Goal: Task Accomplishment & Management: Manage account settings

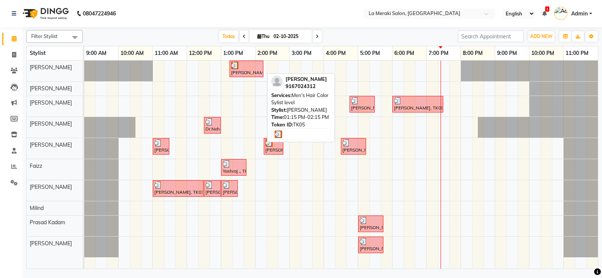
click at [247, 68] on div at bounding box center [246, 66] width 31 height 8
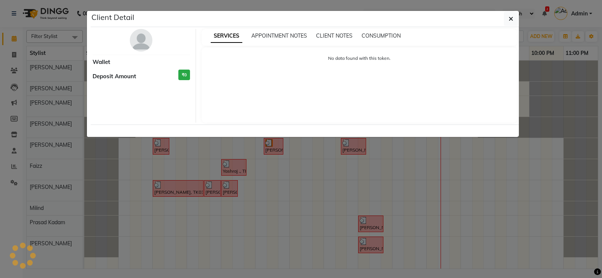
select select "3"
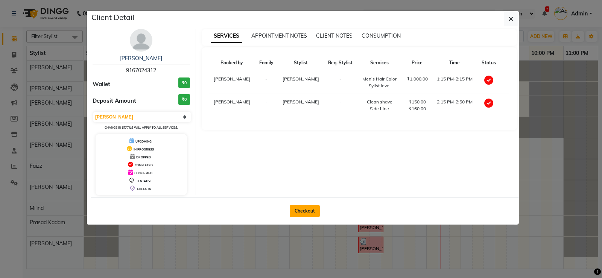
click at [300, 212] on button "Checkout" at bounding box center [304, 211] width 30 height 12
select select "service"
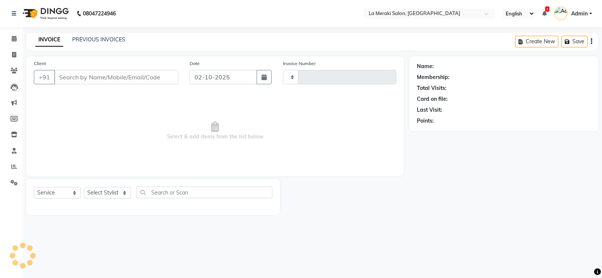
type input "2730"
select select "438"
type input "9167024312"
select select "24557"
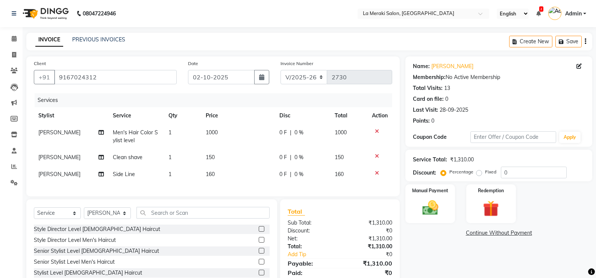
click at [203, 161] on td "150" at bounding box center [238, 157] width 74 height 17
select select "24557"
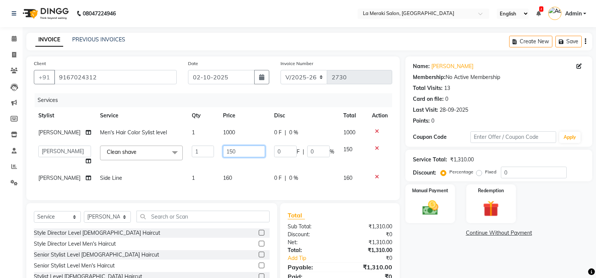
click at [226, 150] on input "150" at bounding box center [244, 151] width 42 height 12
type input "250"
click at [225, 177] on td "160" at bounding box center [243, 178] width 51 height 17
select select "24557"
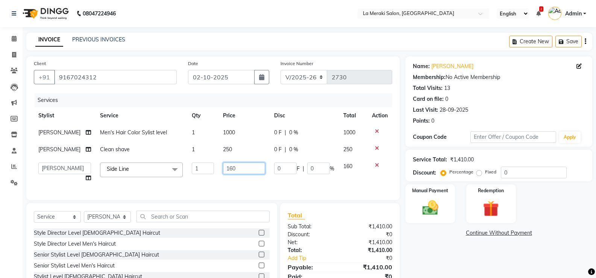
drag, startPoint x: 236, startPoint y: 173, endPoint x: 185, endPoint y: 181, distance: 51.7
click at [185, 181] on tr "[PERSON_NAME] Anus [PERSON_NAME] Faizz [PERSON_NAME] [PERSON_NAME] Kadam [PERSO…" at bounding box center [213, 172] width 358 height 29
type input "250"
click at [191, 192] on div "Services Stylist Service Qty Price Disc Total Action [PERSON_NAME] Men's Hair C…" at bounding box center [213, 142] width 358 height 99
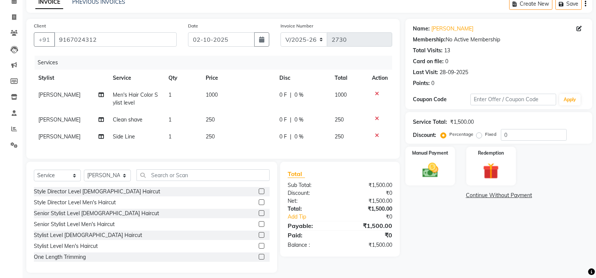
scroll to position [49, 0]
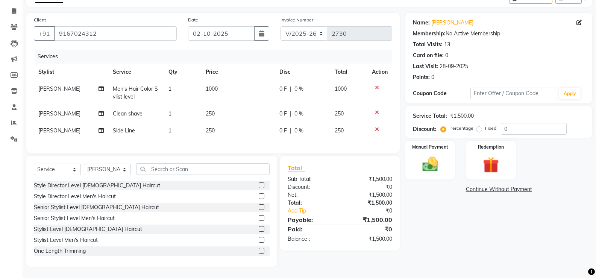
click at [202, 83] on tr "[PERSON_NAME] Men's Hair Color Sylist level 1 1000 0 F | 0 % 1000" at bounding box center [213, 92] width 358 height 25
click at [212, 85] on span "1000" at bounding box center [212, 88] width 12 height 7
select select "5904"
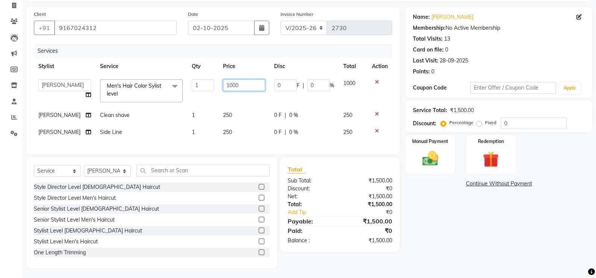
click at [229, 84] on input "1000" at bounding box center [244, 85] width 42 height 12
type input "1500"
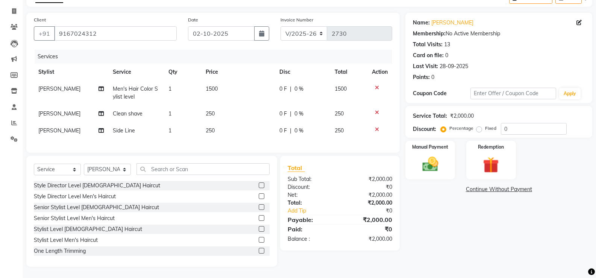
click at [430, 202] on div "Name: [PERSON_NAME] Membership: No Active Membership Total Visits: 13 Card on f…" at bounding box center [501, 140] width 192 height 254
click at [437, 156] on img at bounding box center [430, 164] width 27 height 19
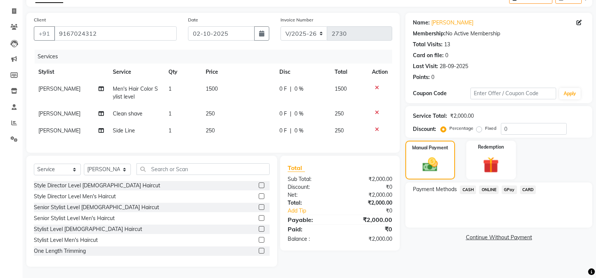
click at [470, 185] on span "CASH" at bounding box center [468, 189] width 16 height 9
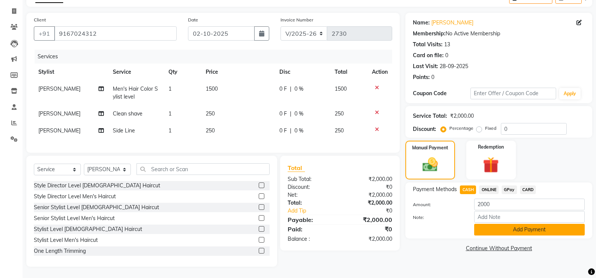
click at [476, 224] on button "Add Payment" at bounding box center [529, 230] width 111 height 12
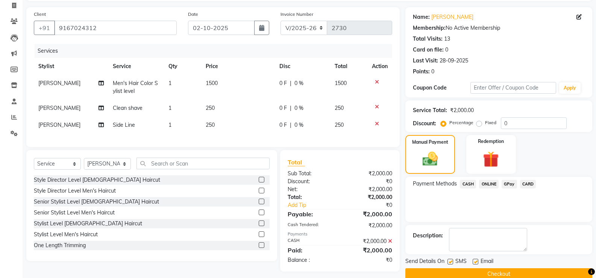
scroll to position [62, 0]
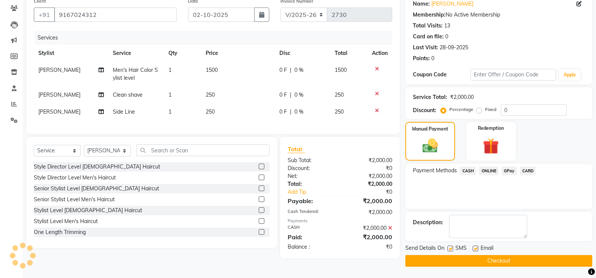
drag, startPoint x: 451, startPoint y: 249, endPoint x: 474, endPoint y: 250, distance: 23.0
click at [453, 249] on label at bounding box center [450, 248] width 6 height 6
click at [452, 249] on input "checkbox" at bounding box center [449, 248] width 5 height 5
checkbox input "false"
drag, startPoint x: 477, startPoint y: 248, endPoint x: 470, endPoint y: 258, distance: 11.7
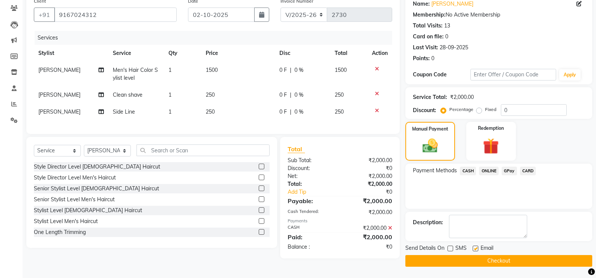
click at [476, 249] on label at bounding box center [476, 248] width 6 height 6
click at [476, 249] on input "checkbox" at bounding box center [475, 248] width 5 height 5
checkbox input "false"
click at [467, 260] on button "Checkout" at bounding box center [498, 261] width 187 height 12
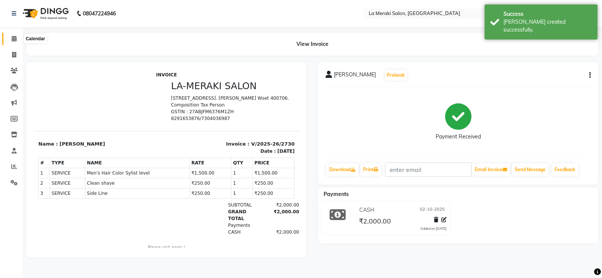
click at [13, 37] on icon at bounding box center [14, 39] width 5 height 6
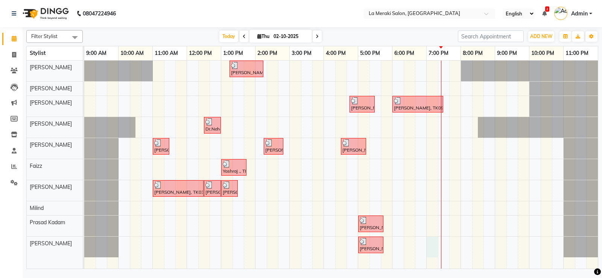
click at [436, 245] on div "[PERSON_NAME], TK05, 01:15 PM-02:15 PM, Men's Hair Color Sylist level [PERSON_N…" at bounding box center [340, 165] width 513 height 208
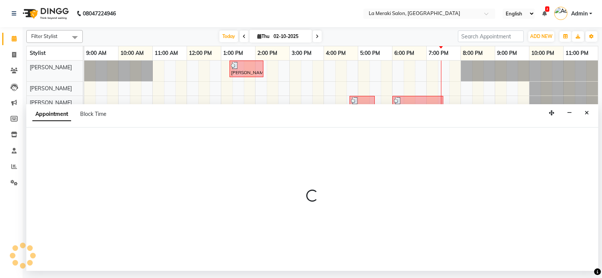
select select "92930"
select select "1140"
select select "tentative"
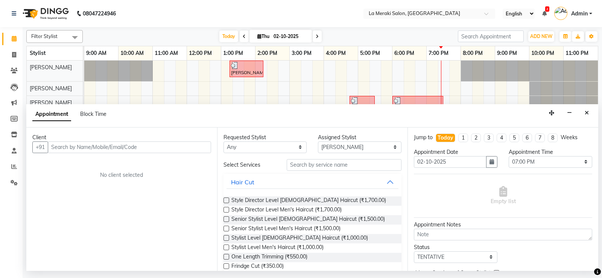
click at [161, 145] on input "text" at bounding box center [129, 147] width 163 height 12
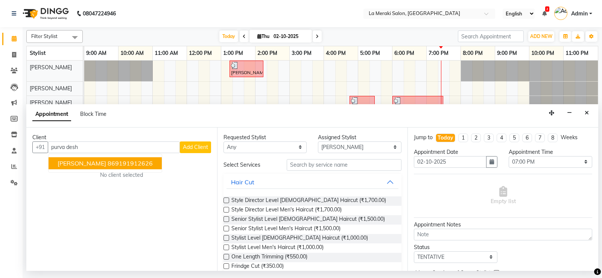
click at [134, 161] on ngb-highlight "869191912626" at bounding box center [130, 163] width 45 height 8
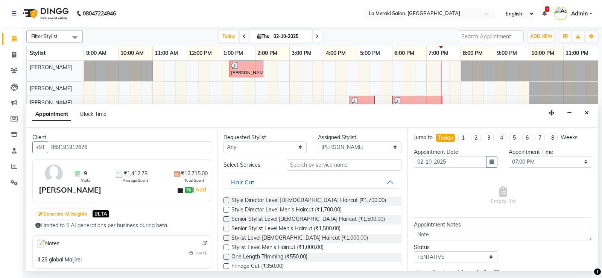
type input "869191912626"
click at [300, 162] on input "text" at bounding box center [343, 165] width 115 height 12
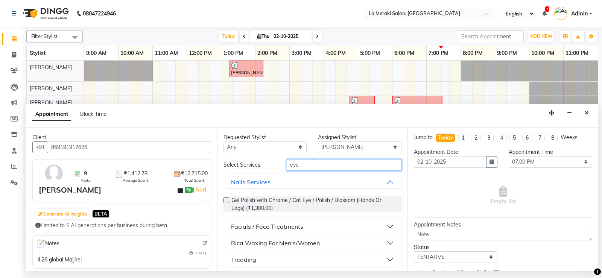
type input "eye"
click at [381, 256] on button "Treading" at bounding box center [312, 260] width 172 height 14
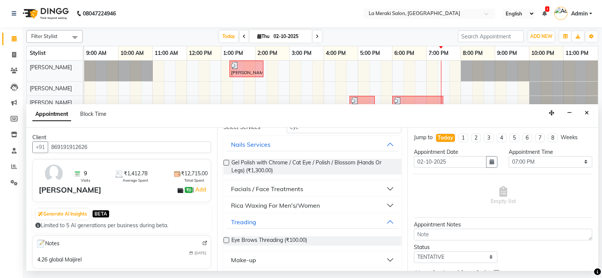
click at [224, 241] on label at bounding box center [226, 240] width 6 height 6
click at [224, 241] on input "checkbox" at bounding box center [225, 240] width 5 height 5
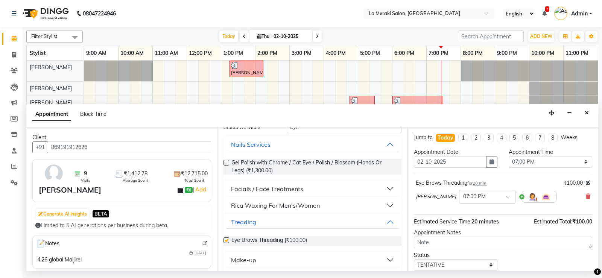
checkbox input "false"
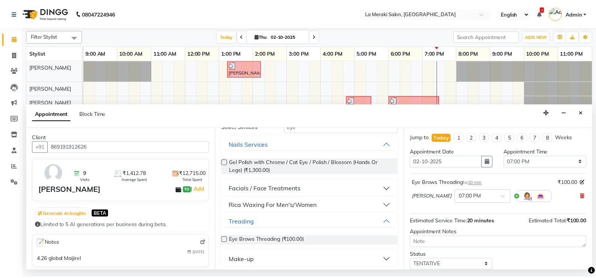
scroll to position [48, 0]
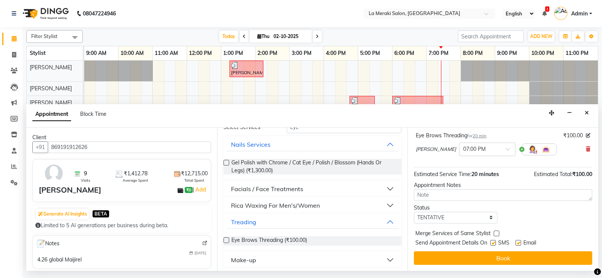
click at [491, 243] on label at bounding box center [493, 243] width 6 height 6
click at [491, 243] on input "checkbox" at bounding box center [492, 243] width 5 height 5
checkbox input "false"
click at [514, 243] on div "SMS" at bounding box center [502, 243] width 25 height 9
click at [518, 243] on label at bounding box center [518, 243] width 6 height 6
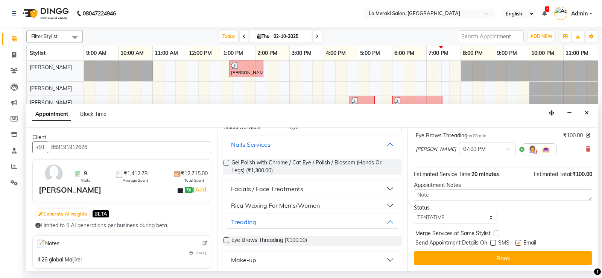
click at [518, 243] on input "checkbox" at bounding box center [517, 243] width 5 height 5
checkbox input "false"
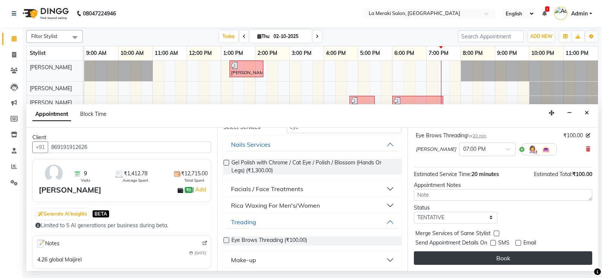
click at [502, 257] on button "Book" at bounding box center [503, 258] width 178 height 14
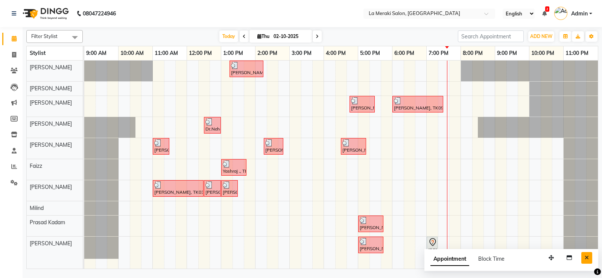
click at [587, 255] on icon "Close" at bounding box center [586, 257] width 4 height 5
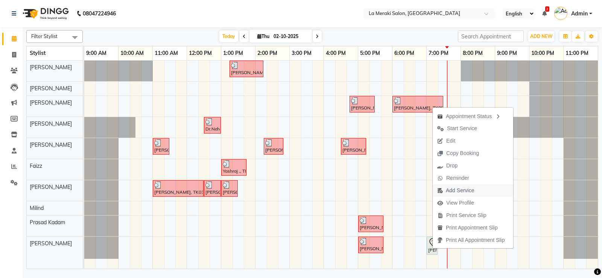
click at [451, 190] on span "Add Service" at bounding box center [459, 190] width 28 height 8
select select "92930"
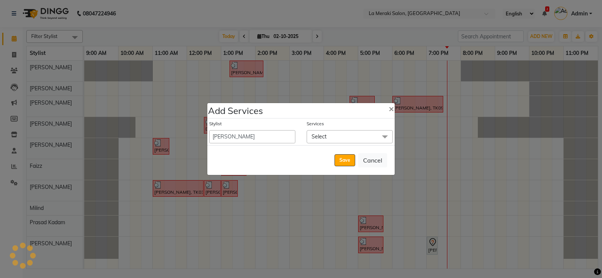
click at [333, 135] on span "Select" at bounding box center [349, 136] width 86 height 13
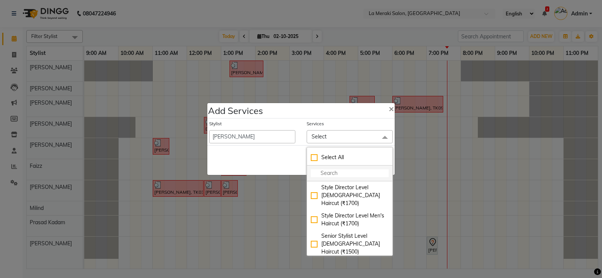
click at [346, 171] on input "multiselect-search" at bounding box center [350, 173] width 78 height 8
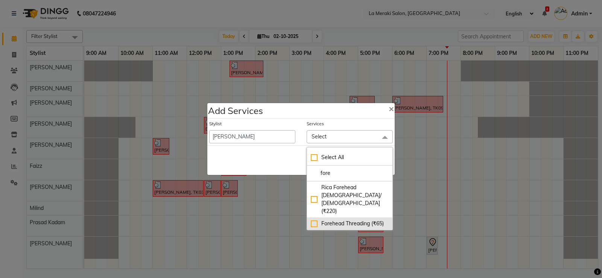
type input "fore"
click at [314, 220] on div "Forehead Threading (₹65)" at bounding box center [350, 224] width 78 height 8
checkbox input "true"
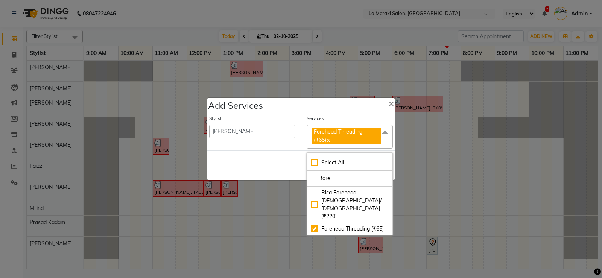
click at [344, 123] on div "Services" at bounding box center [349, 120] width 86 height 10
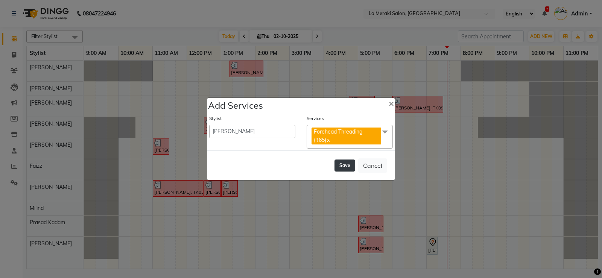
click at [347, 163] on button "Save" at bounding box center [344, 165] width 21 height 12
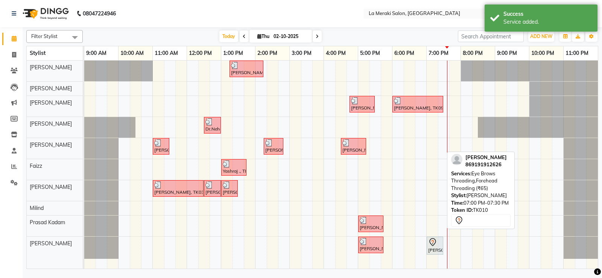
click at [430, 243] on icon at bounding box center [432, 242] width 9 height 9
select select "7"
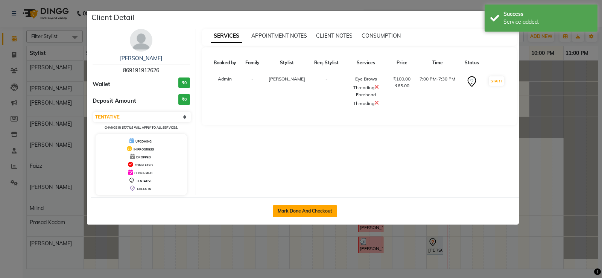
click at [289, 210] on button "Mark Done And Checkout" at bounding box center [305, 211] width 64 height 12
select select "service"
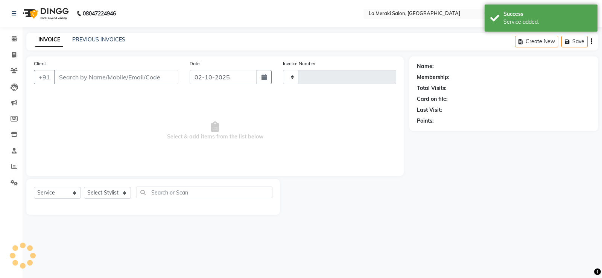
type input "2731"
select select "438"
type input "869191912626"
select select "92930"
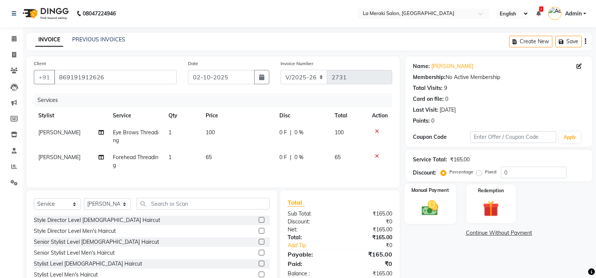
click at [432, 206] on img at bounding box center [430, 207] width 27 height 19
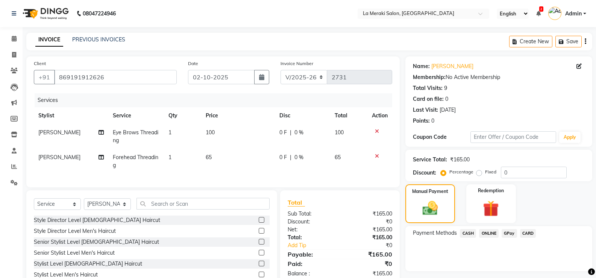
scroll to position [38, 0]
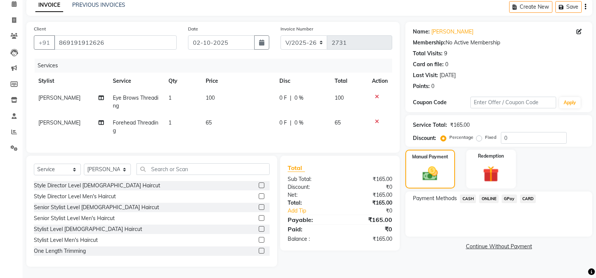
click at [527, 197] on span "CARD" at bounding box center [528, 198] width 16 height 9
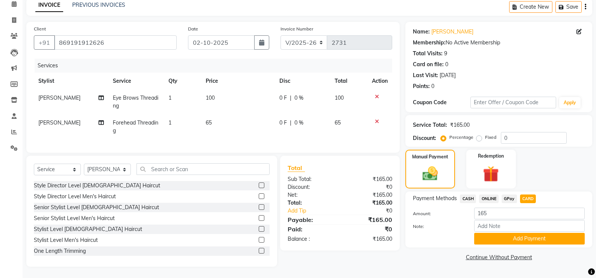
scroll to position [40, 0]
click at [507, 234] on button "Add Payment" at bounding box center [529, 239] width 111 height 12
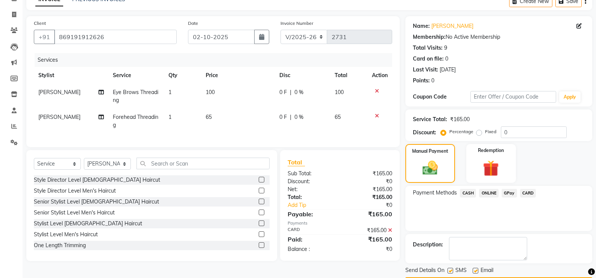
scroll to position [62, 0]
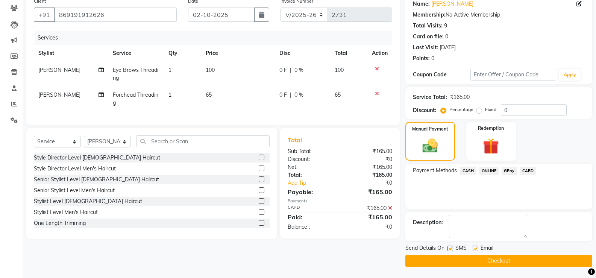
click at [451, 249] on label at bounding box center [450, 248] width 6 height 6
click at [451, 249] on input "checkbox" at bounding box center [449, 248] width 5 height 5
checkbox input "false"
click at [474, 247] on label at bounding box center [476, 248] width 6 height 6
click at [474, 247] on input "checkbox" at bounding box center [475, 248] width 5 height 5
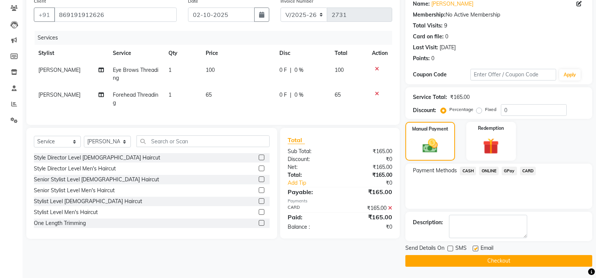
checkbox input "false"
click at [461, 261] on button "Checkout" at bounding box center [498, 261] width 187 height 12
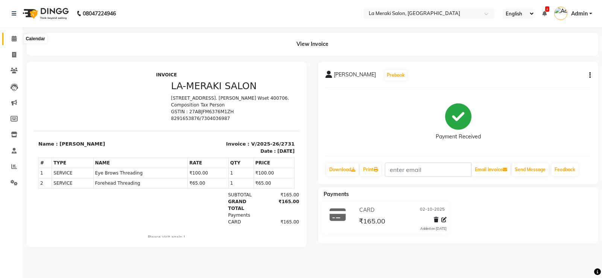
click at [12, 38] on icon at bounding box center [14, 39] width 5 height 6
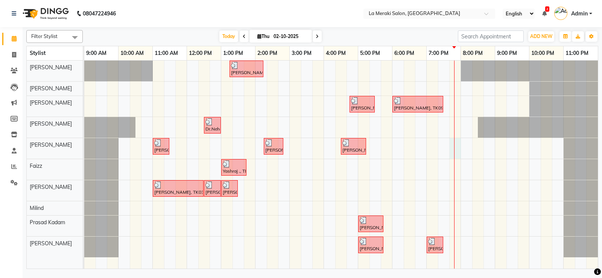
click at [459, 150] on div "[PERSON_NAME], TK05, 01:15 PM-02:15 PM, Men's Hair Color Sylist level [PERSON_N…" at bounding box center [340, 165] width 513 height 208
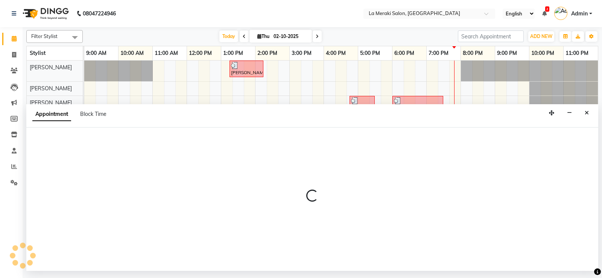
select select "24557"
select select "1185"
select select "tentative"
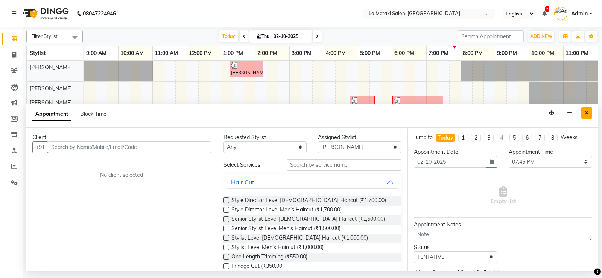
click at [587, 113] on icon "Close" at bounding box center [586, 112] width 4 height 5
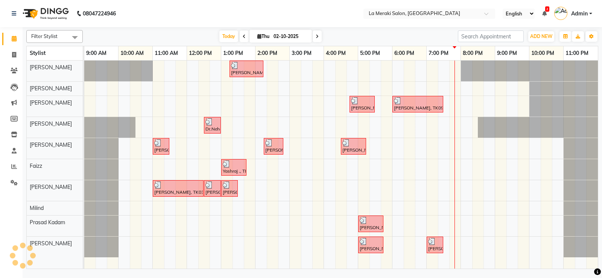
click at [450, 74] on div "[PERSON_NAME], TK05, 01:15 PM-02:15 PM, Men's Hair Color Sylist level [PERSON_N…" at bounding box center [340, 165] width 513 height 208
select select "5904"
select select "tentative"
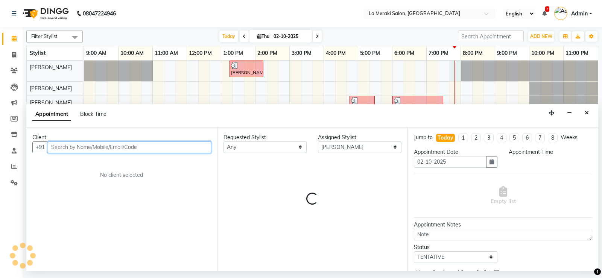
select select "1185"
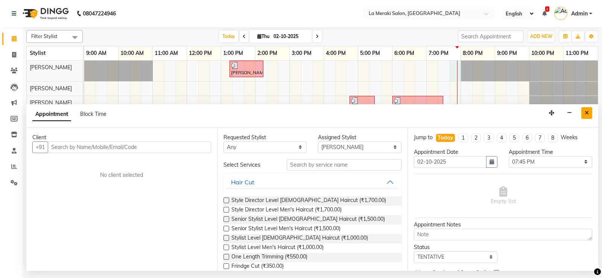
click at [586, 112] on icon "Close" at bounding box center [586, 112] width 4 height 5
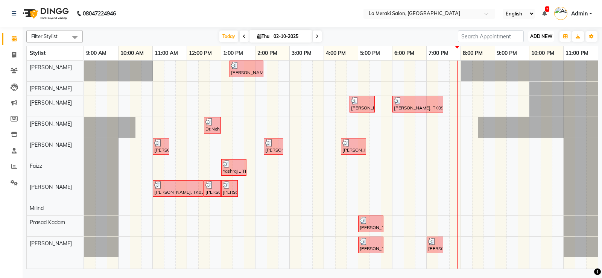
click at [547, 37] on span "ADD NEW" at bounding box center [541, 36] width 22 height 6
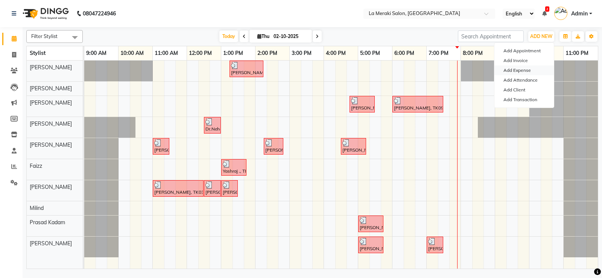
click at [526, 72] on link "Add Expense" at bounding box center [523, 70] width 59 height 10
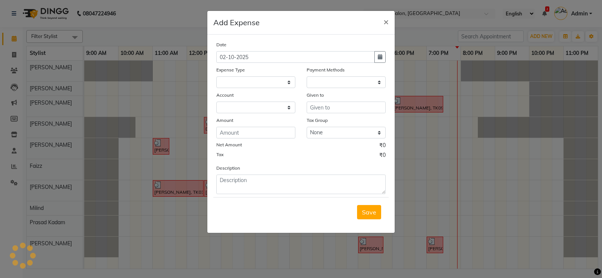
select select
select select "1"
select select "2359"
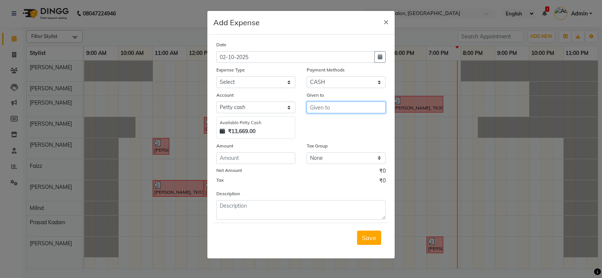
click at [341, 108] on input "text" at bounding box center [345, 108] width 79 height 12
type input "pk"
click at [261, 77] on select "Select Advance Salary Bank charges Car maintenance Cash transfer to bank Cash t…" at bounding box center [255, 82] width 79 height 12
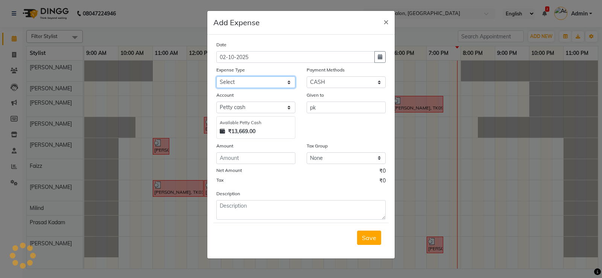
select select "18"
click at [216, 76] on select "Select Advance Salary Bank charges Car maintenance Cash transfer to bank Cash t…" at bounding box center [255, 82] width 79 height 12
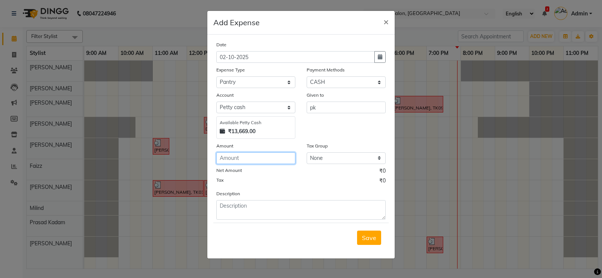
click at [260, 161] on input "number" at bounding box center [255, 158] width 79 height 12
type input "30"
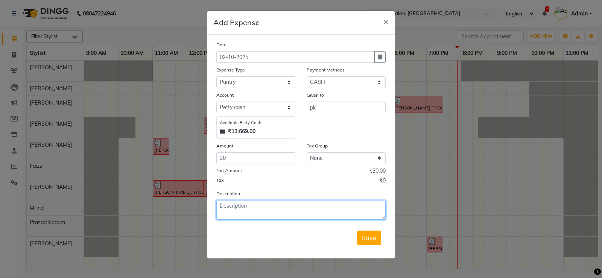
click at [255, 216] on textarea at bounding box center [300, 210] width 169 height 20
type textarea "green leafe"
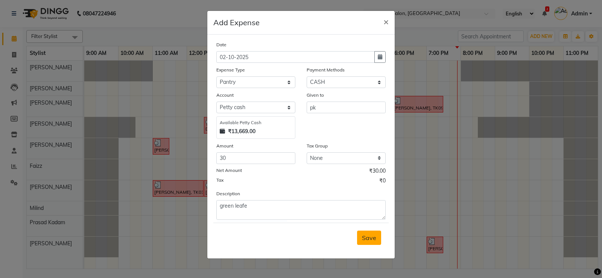
click at [365, 236] on span "Save" at bounding box center [369, 238] width 14 height 8
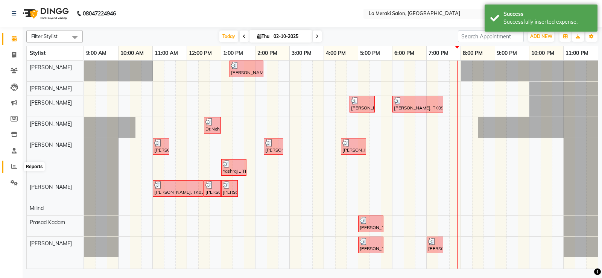
click at [14, 165] on icon at bounding box center [14, 167] width 6 height 6
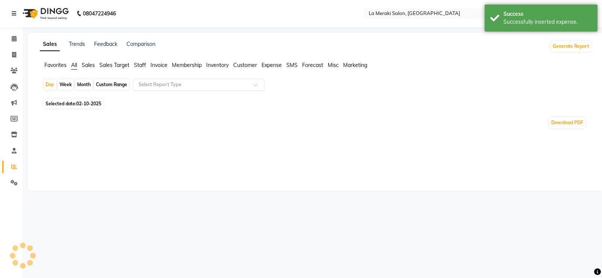
click at [230, 83] on input "text" at bounding box center [191, 85] width 108 height 8
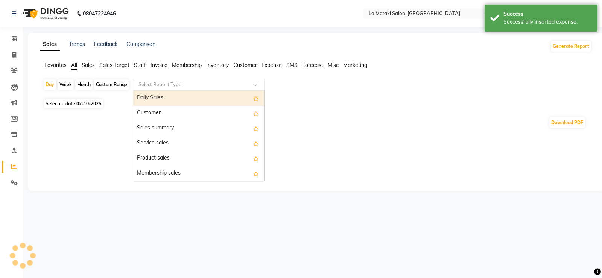
click at [206, 102] on div "Daily Sales" at bounding box center [198, 98] width 131 height 15
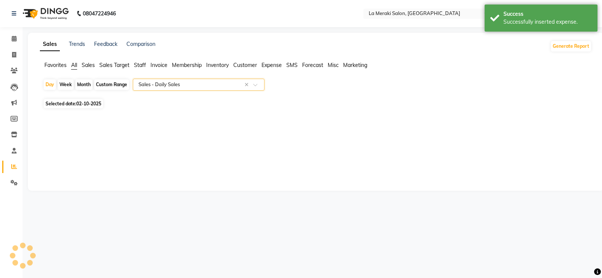
select select "full_report"
select select "csv"
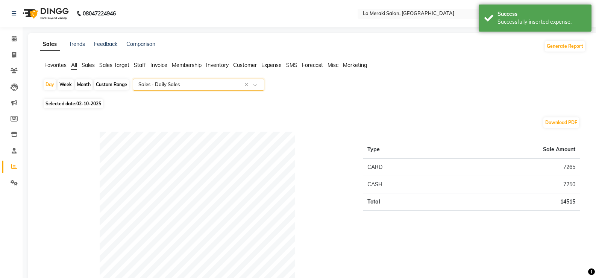
click at [168, 85] on input "text" at bounding box center [191, 85] width 108 height 8
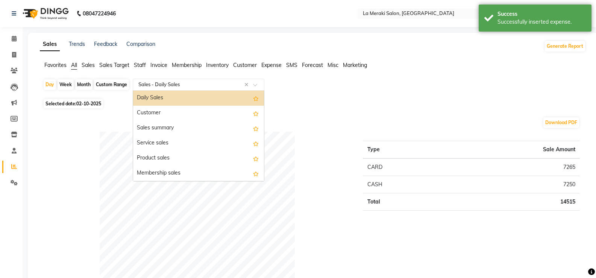
click at [159, 98] on div "Daily Sales" at bounding box center [198, 98] width 131 height 15
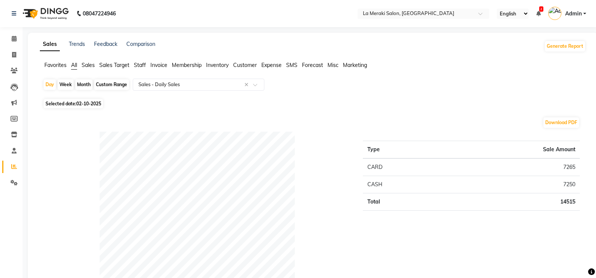
click at [78, 67] on ul "Favorites All Sales Sales Target Staff Invoice Membership Inventory Customer Ex…" at bounding box center [313, 65] width 546 height 8
click at [74, 66] on span "All" at bounding box center [74, 65] width 6 height 7
click at [154, 83] on input "text" at bounding box center [191, 85] width 108 height 8
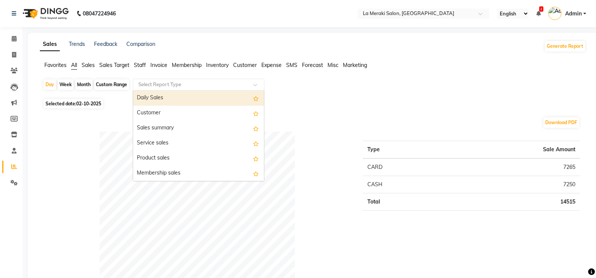
click at [151, 93] on div "Daily Sales" at bounding box center [198, 98] width 131 height 15
select select "full_report"
select select "csv"
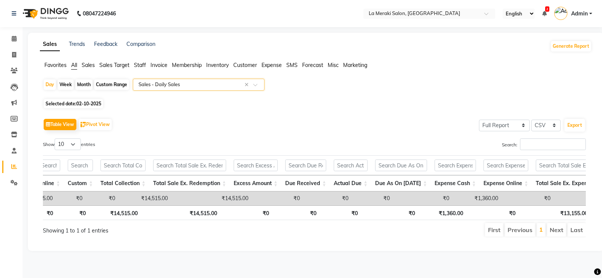
scroll to position [0, 473]
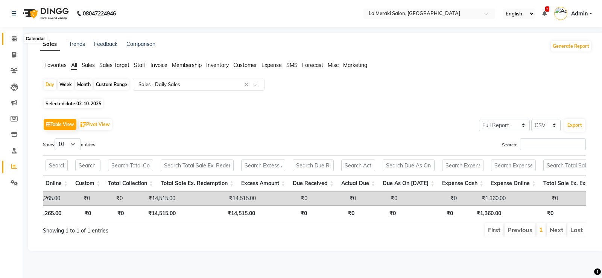
click at [15, 39] on icon at bounding box center [14, 39] width 5 height 6
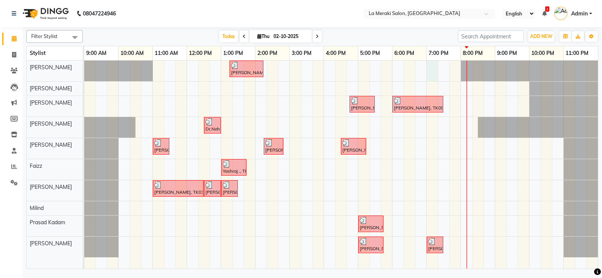
click at [435, 74] on div "[PERSON_NAME], TK05, 01:15 PM-02:15 PM, Men's Hair Color Sylist level [PERSON_N…" at bounding box center [340, 165] width 513 height 208
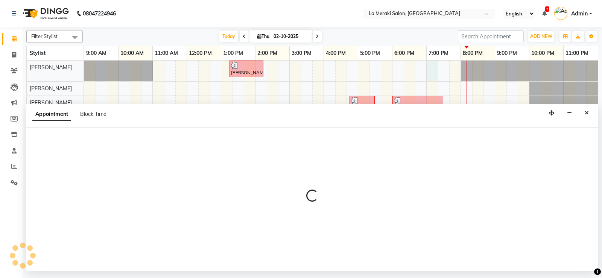
select select "5904"
select select "1140"
select select "tentative"
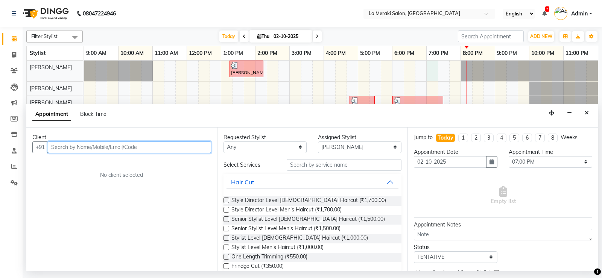
click at [133, 147] on input "text" at bounding box center [129, 147] width 163 height 12
click at [148, 144] on input "text" at bounding box center [129, 147] width 163 height 12
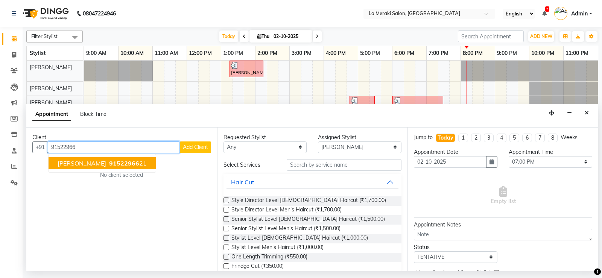
click at [127, 165] on span "91522966" at bounding box center [124, 163] width 30 height 8
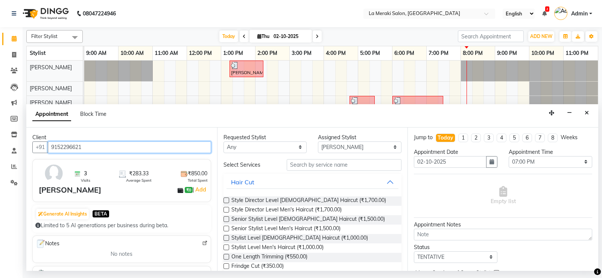
type input "9152296621"
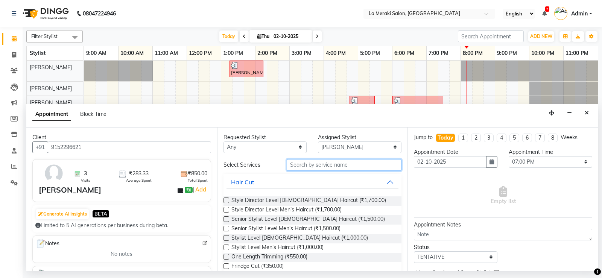
click at [334, 165] on input "text" at bounding box center [343, 165] width 115 height 12
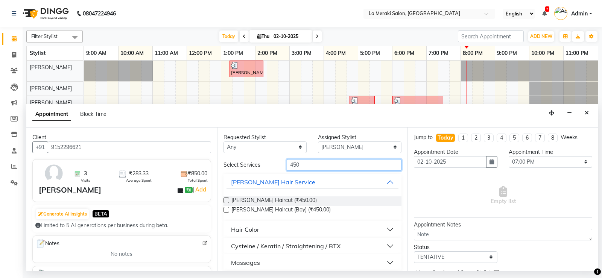
type input "450"
click at [226, 200] on label at bounding box center [226, 200] width 6 height 6
click at [226, 200] on input "checkbox" at bounding box center [225, 200] width 5 height 5
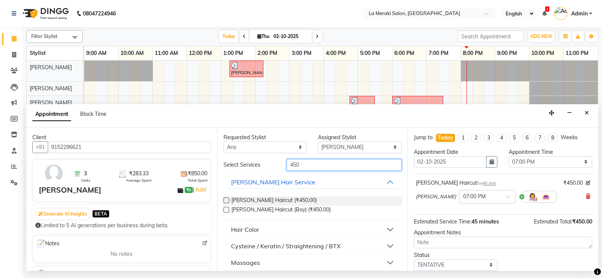
checkbox input "false"
click at [306, 163] on input "450" at bounding box center [343, 165] width 115 height 12
type input "250"
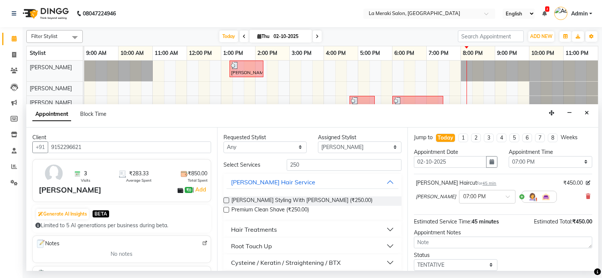
click at [225, 200] on label at bounding box center [226, 200] width 6 height 6
click at [225, 200] on input "checkbox" at bounding box center [225, 200] width 5 height 5
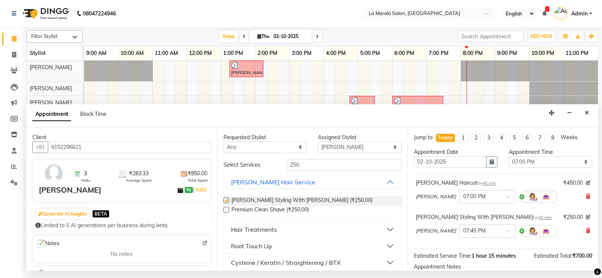
checkbox input "false"
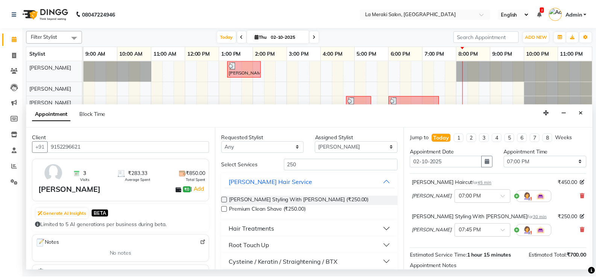
scroll to position [82, 0]
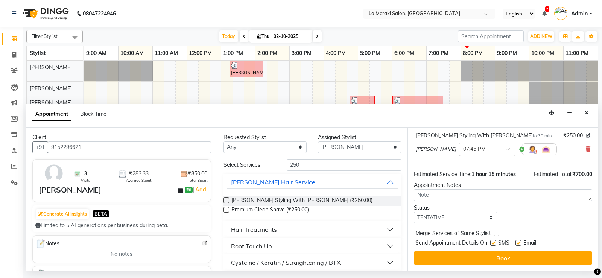
click at [494, 244] on label at bounding box center [493, 243] width 6 height 6
click at [494, 244] on input "checkbox" at bounding box center [492, 243] width 5 height 5
checkbox input "false"
click at [519, 241] on label at bounding box center [518, 243] width 6 height 6
click at [519, 241] on input "checkbox" at bounding box center [517, 243] width 5 height 5
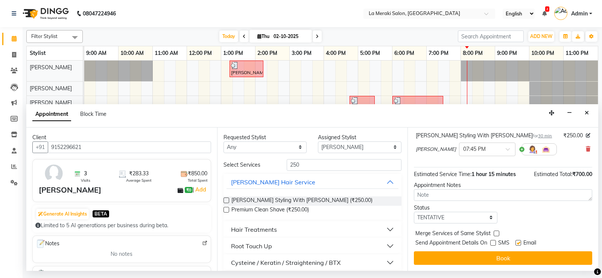
checkbox input "false"
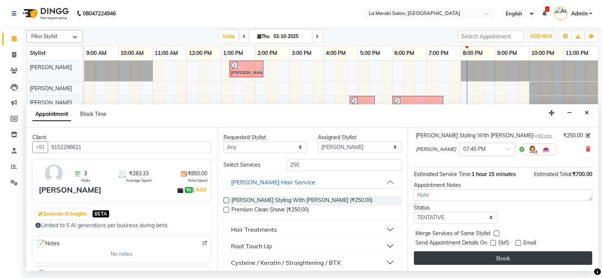
click at [499, 255] on button "Book" at bounding box center [503, 258] width 178 height 14
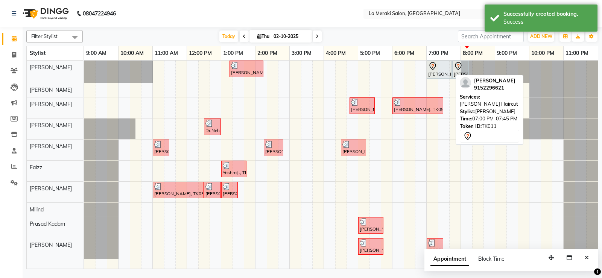
click at [438, 70] on div at bounding box center [439, 66] width 22 height 9
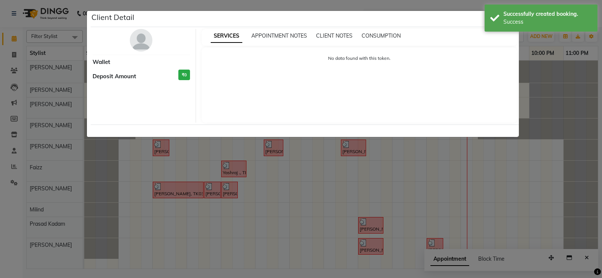
select select "7"
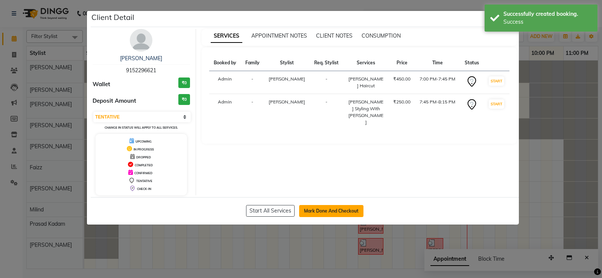
click at [345, 213] on button "Mark Done And Checkout" at bounding box center [331, 211] width 64 height 12
select select "service"
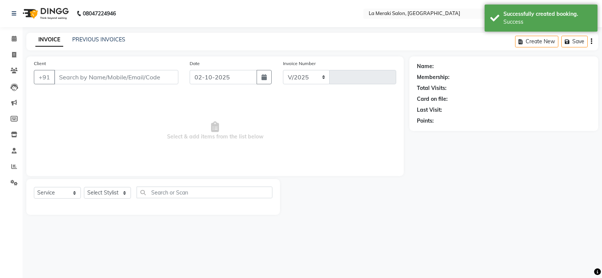
select select "438"
type input "2732"
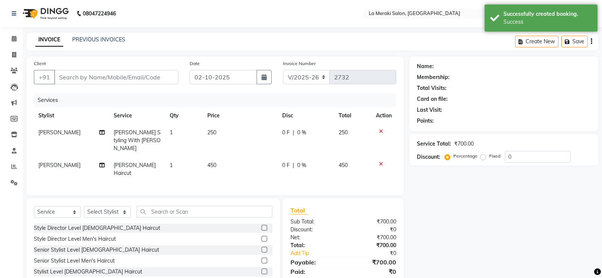
type input "9152296621"
select select "5904"
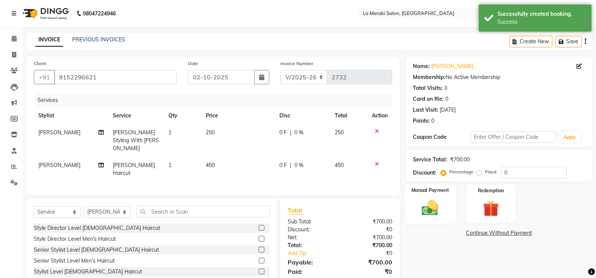
click at [427, 211] on img at bounding box center [430, 207] width 27 height 19
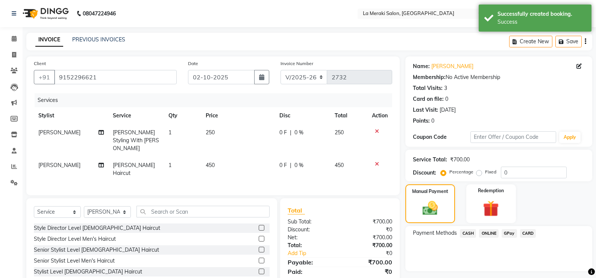
scroll to position [32, 0]
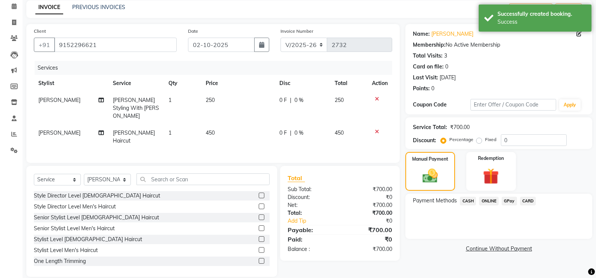
click at [527, 201] on span "CARD" at bounding box center [528, 201] width 16 height 9
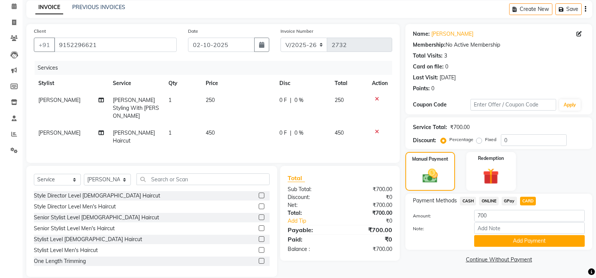
click at [4, 196] on div "Calendar Invoice Clients Leads Marketing Members Inventory Staff Reports Settin…" at bounding box center [51, 133] width 102 height 288
click at [495, 241] on button "Add Payment" at bounding box center [529, 241] width 111 height 12
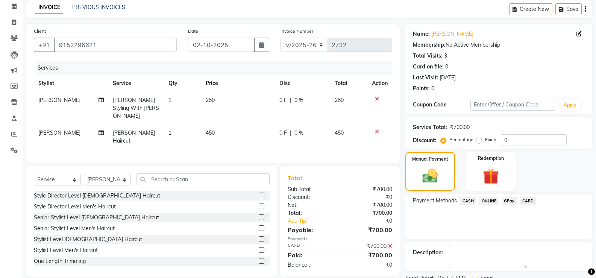
scroll to position [62, 0]
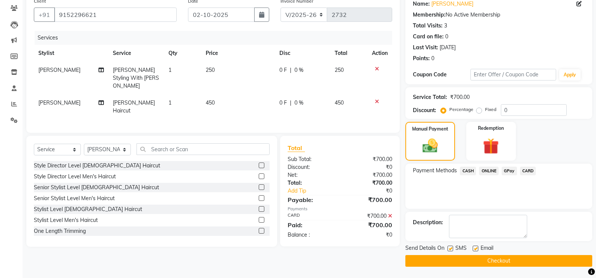
drag, startPoint x: 449, startPoint y: 247, endPoint x: 469, endPoint y: 249, distance: 20.0
click at [449, 248] on label at bounding box center [450, 248] width 6 height 6
click at [449, 248] on input "checkbox" at bounding box center [449, 248] width 5 height 5
checkbox input "false"
click at [474, 248] on label at bounding box center [476, 248] width 6 height 6
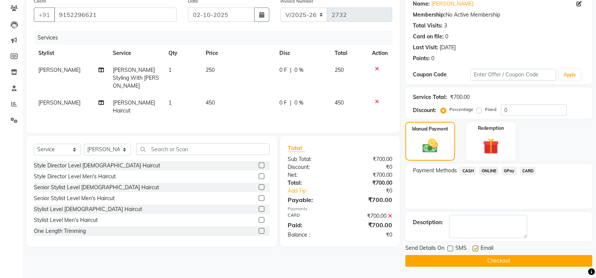
click at [474, 248] on input "checkbox" at bounding box center [475, 248] width 5 height 5
checkbox input "false"
click at [466, 258] on button "Checkout" at bounding box center [498, 261] width 187 height 12
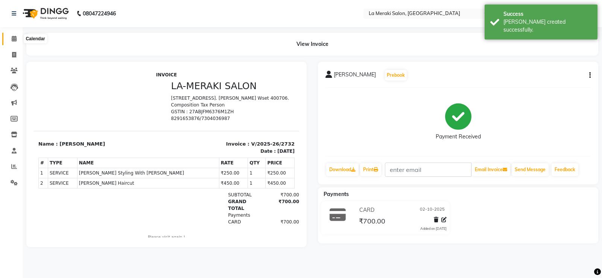
click at [12, 38] on icon at bounding box center [14, 39] width 5 height 6
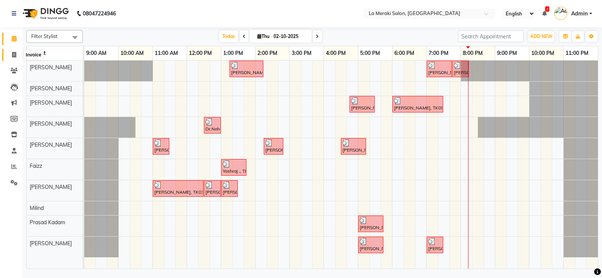
click at [15, 57] on icon at bounding box center [14, 55] width 4 height 6
select select "438"
select select "service"
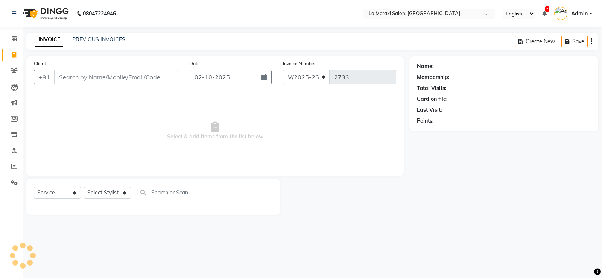
click at [70, 74] on input "Client" at bounding box center [116, 77] width 124 height 14
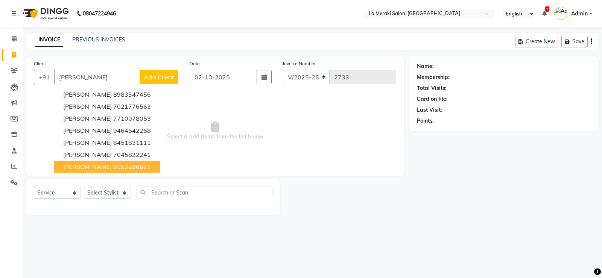
click at [113, 167] on ngb-highlight "9152296621" at bounding box center [132, 167] width 38 height 8
type input "9152296621"
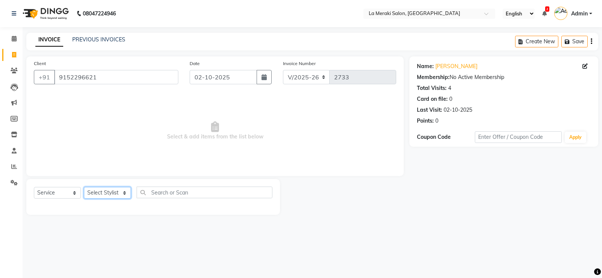
click at [104, 194] on select "Select Stylist [PERSON_NAME] Anus [PERSON_NAME] Faizz [PERSON_NAME] [PERSON_NAM…" at bounding box center [107, 193] width 47 height 12
select select "5904"
click at [84, 187] on select "Select Stylist [PERSON_NAME] Anus [PERSON_NAME] Faizz [PERSON_NAME] [PERSON_NAM…" at bounding box center [107, 193] width 47 height 12
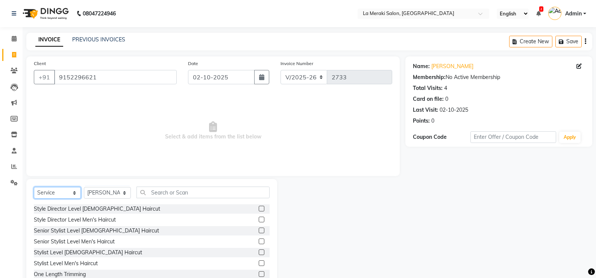
click at [60, 192] on select "Select Service Product Membership Package Voucher Prepaid Gift Card" at bounding box center [57, 193] width 47 height 12
select select "product"
click at [34, 187] on select "Select Service Product Membership Package Voucher Prepaid Gift Card" at bounding box center [57, 193] width 47 height 12
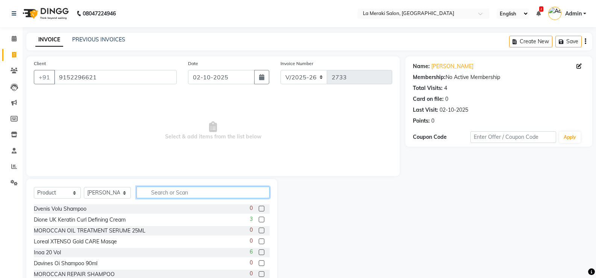
click at [214, 193] on input "text" at bounding box center [202, 192] width 133 height 12
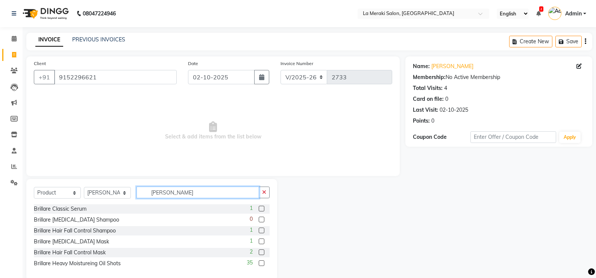
type input "[PERSON_NAME]"
click at [262, 241] on label at bounding box center [262, 241] width 6 height 6
click at [262, 241] on input "checkbox" at bounding box center [261, 241] width 5 height 5
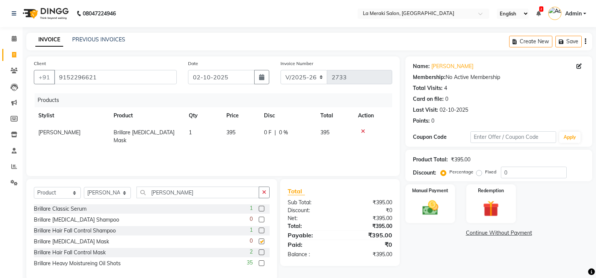
checkbox input "false"
click at [430, 211] on img at bounding box center [430, 207] width 27 height 19
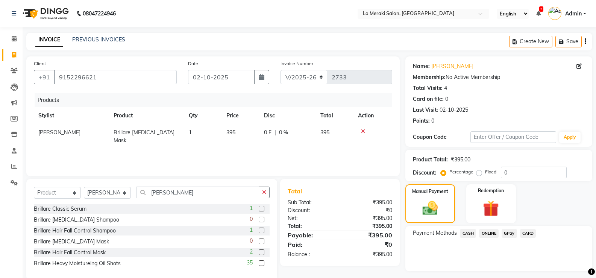
scroll to position [20, 0]
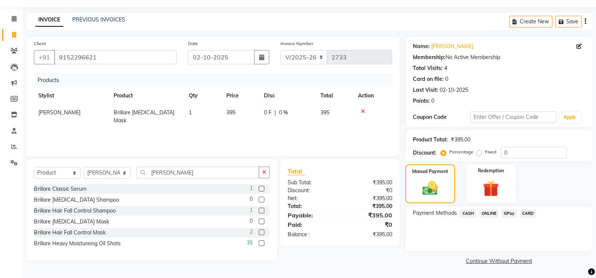
click at [528, 212] on span "CARD" at bounding box center [528, 213] width 16 height 9
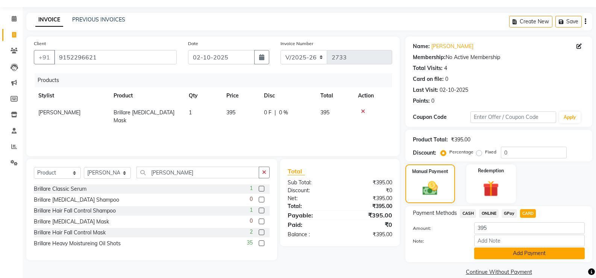
click at [499, 254] on button "Add Payment" at bounding box center [529, 253] width 111 height 12
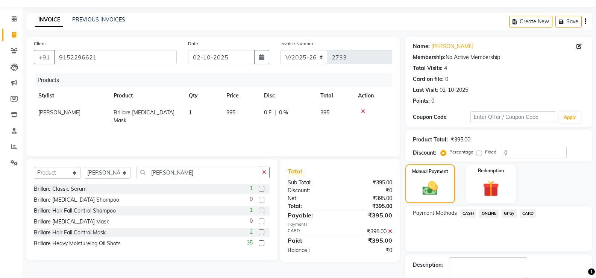
scroll to position [62, 0]
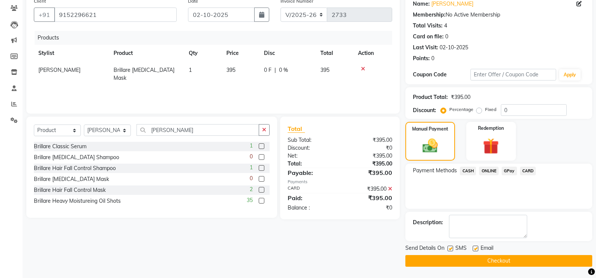
click at [450, 246] on label at bounding box center [450, 248] width 6 height 6
click at [450, 246] on input "checkbox" at bounding box center [449, 248] width 5 height 5
checkbox input "false"
click at [478, 247] on label at bounding box center [476, 248] width 6 height 6
click at [477, 247] on input "checkbox" at bounding box center [475, 248] width 5 height 5
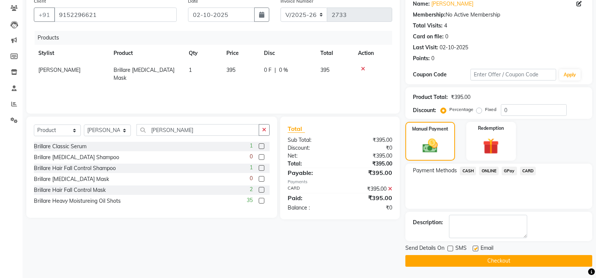
checkbox input "false"
click at [479, 258] on button "Checkout" at bounding box center [498, 261] width 187 height 12
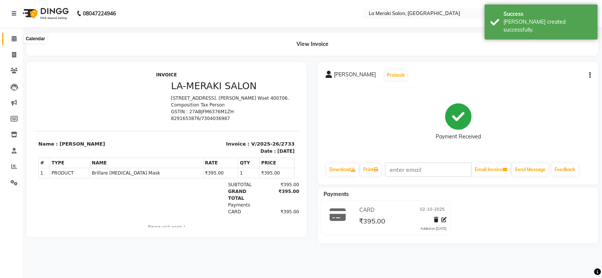
click at [11, 37] on span at bounding box center [14, 39] width 13 height 9
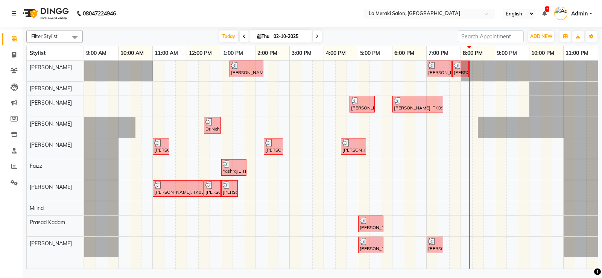
click at [481, 154] on div "[PERSON_NAME], TK05, 01:15 PM-02:15 PM, Men's Hair Color Sylist level [PERSON_N…" at bounding box center [340, 165] width 513 height 208
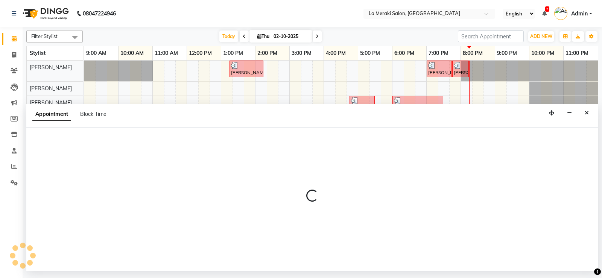
select select "24557"
select select "1215"
select select "tentative"
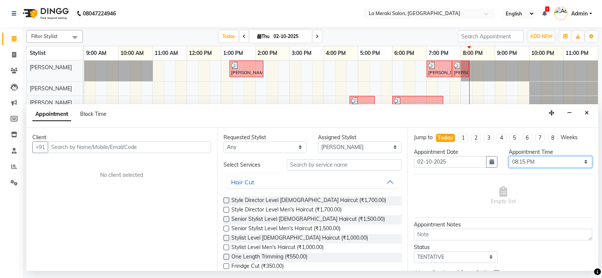
click at [567, 162] on select "Select 10:00 AM 10:05 AM 10:10 AM 10:15 AM 10:20 AM 10:25 AM 10:30 AM 10:35 AM …" at bounding box center [549, 162] width 83 height 12
select select "1230"
click at [508, 156] on select "Select 10:00 AM 10:05 AM 10:10 AM 10:15 AM 10:20 AM 10:25 AM 10:30 AM 10:35 AM …" at bounding box center [549, 162] width 83 height 12
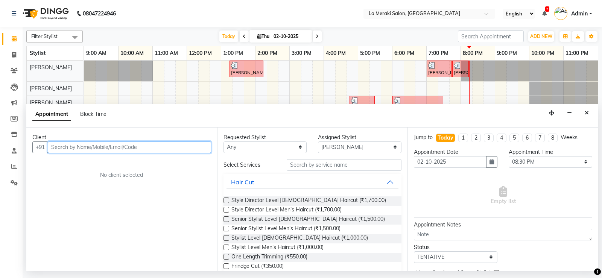
click at [164, 149] on input "text" at bounding box center [129, 147] width 163 height 12
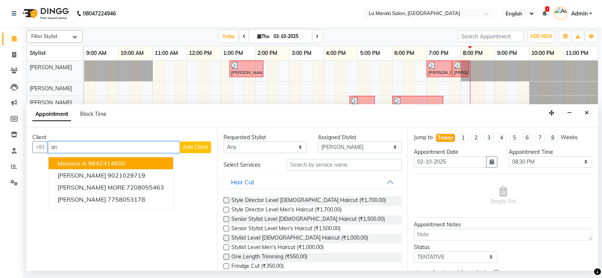
type input "a"
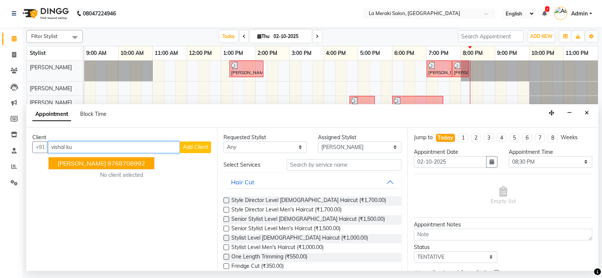
click at [113, 162] on ngb-highlight "9768708992" at bounding box center [127, 163] width 38 height 8
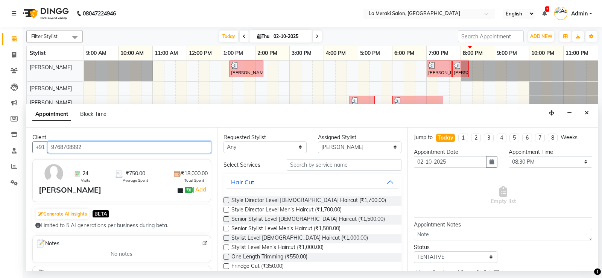
type input "9768708992"
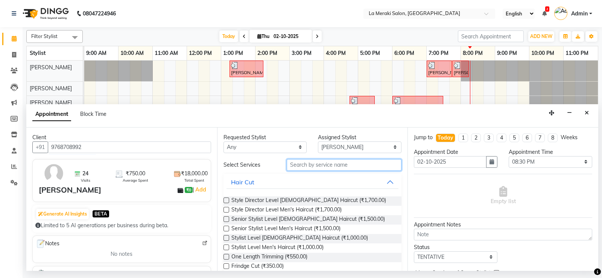
click at [355, 166] on input "text" at bounding box center [343, 165] width 115 height 12
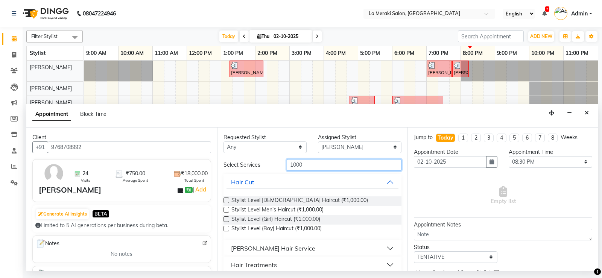
type input "1000"
click at [224, 208] on label at bounding box center [226, 210] width 6 height 6
click at [224, 208] on input "checkbox" at bounding box center [225, 210] width 5 height 5
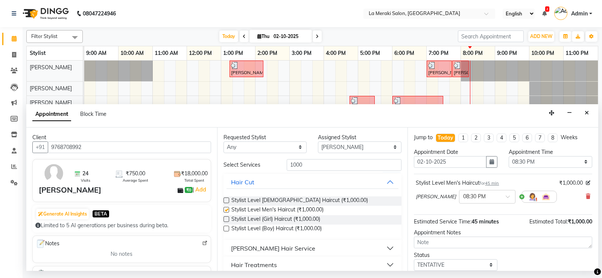
checkbox input "false"
click at [310, 168] on input "1000" at bounding box center [343, 165] width 115 height 12
type input "1"
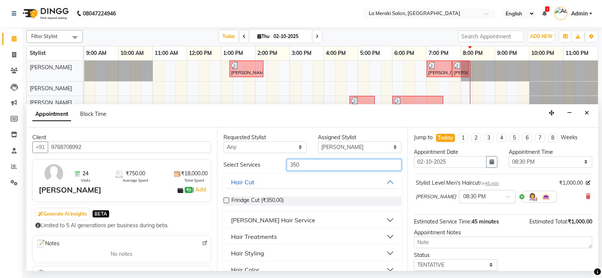
type input "350"
click at [382, 221] on button "[PERSON_NAME] Hair Service" at bounding box center [312, 220] width 172 height 14
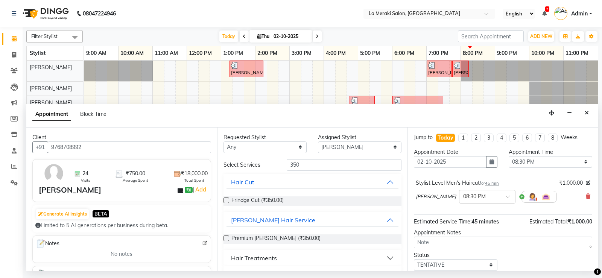
click at [227, 238] on label at bounding box center [226, 238] width 6 height 6
click at [227, 238] on input "checkbox" at bounding box center [225, 238] width 5 height 5
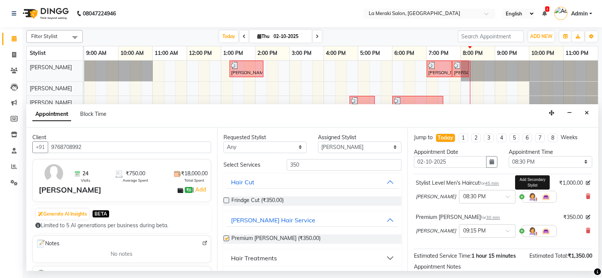
checkbox input "false"
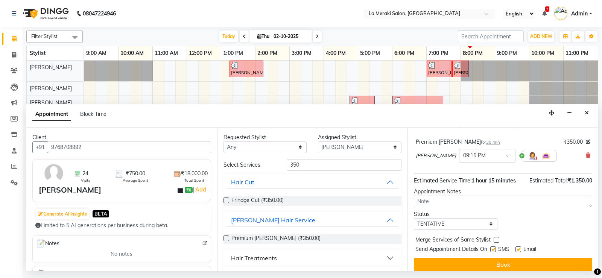
click at [492, 248] on label at bounding box center [493, 249] width 6 height 6
click at [492, 248] on input "checkbox" at bounding box center [492, 249] width 5 height 5
checkbox input "false"
drag, startPoint x: 518, startPoint y: 250, endPoint x: 505, endPoint y: 267, distance: 21.8
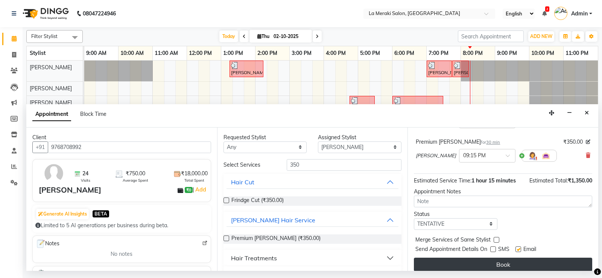
click at [518, 250] on label at bounding box center [518, 249] width 6 height 6
click at [518, 250] on input "checkbox" at bounding box center [517, 249] width 5 height 5
checkbox input "false"
click at [505, 266] on button "Book" at bounding box center [503, 265] width 178 height 14
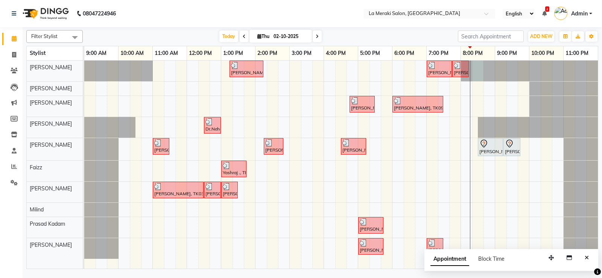
click at [84, 71] on div at bounding box center [84, 71] width 0 height 21
select select "5904"
select select "1215"
select select "tentative"
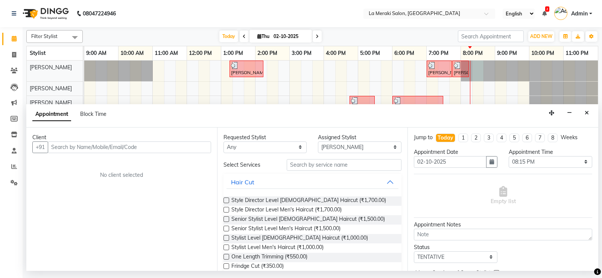
click at [195, 146] on input "text" at bounding box center [129, 147] width 163 height 12
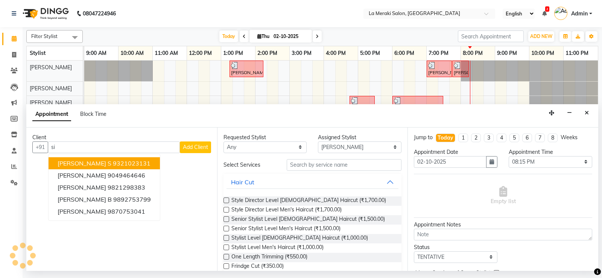
type input "s"
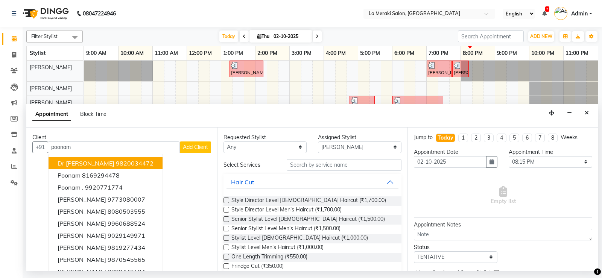
click at [117, 167] on button "Dr [PERSON_NAME] 9820034472" at bounding box center [105, 163] width 114 height 12
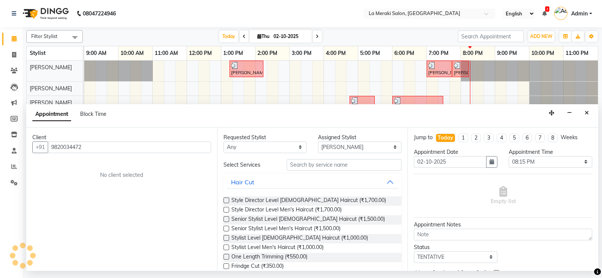
type input "9820034472"
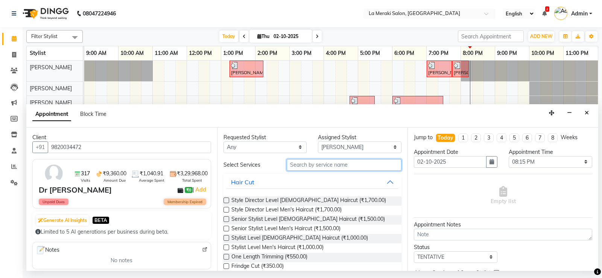
click at [306, 164] on input "text" at bounding box center [343, 165] width 115 height 12
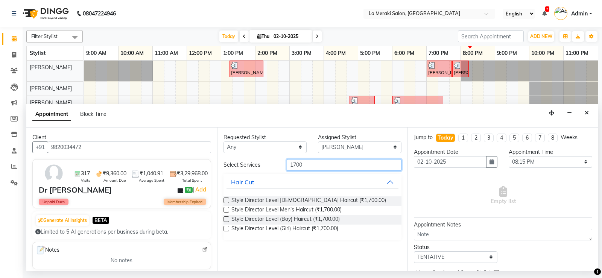
type input "1700"
click at [224, 209] on label at bounding box center [226, 210] width 6 height 6
click at [224, 209] on input "checkbox" at bounding box center [225, 210] width 5 height 5
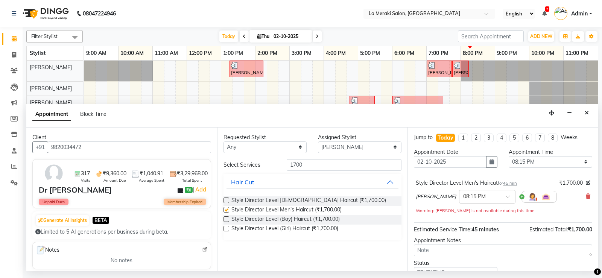
checkbox input "false"
click at [324, 148] on select "Select [PERSON_NAME] Anus [PERSON_NAME] Faizz [PERSON_NAME] [PERSON_NAME] Kadam…" at bounding box center [359, 147] width 83 height 12
select select "5905"
click at [318, 141] on select "Select [PERSON_NAME] Anus [PERSON_NAME] Faizz [PERSON_NAME] [PERSON_NAME] Kadam…" at bounding box center [359, 147] width 83 height 12
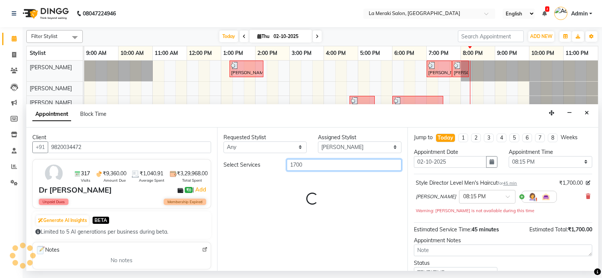
click at [320, 169] on input "1700" at bounding box center [343, 165] width 115 height 12
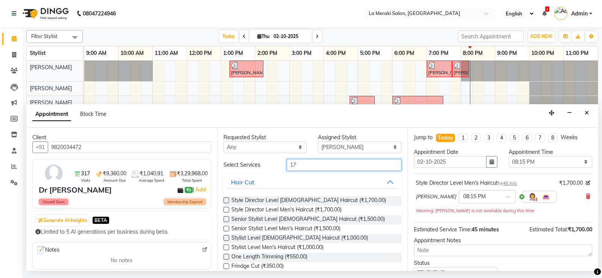
type input "1"
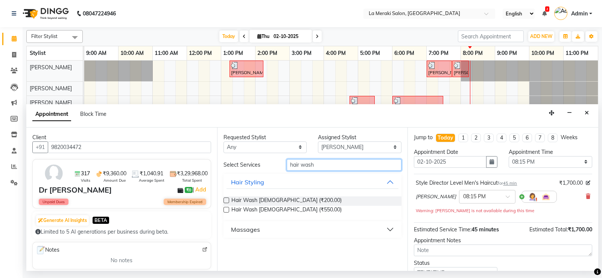
type input "hair wash"
click at [225, 209] on label at bounding box center [226, 210] width 6 height 6
click at [225, 209] on input "checkbox" at bounding box center [225, 210] width 5 height 5
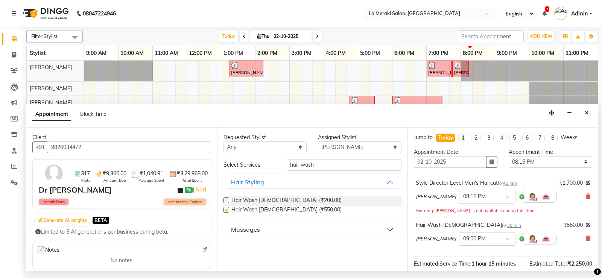
checkbox input "false"
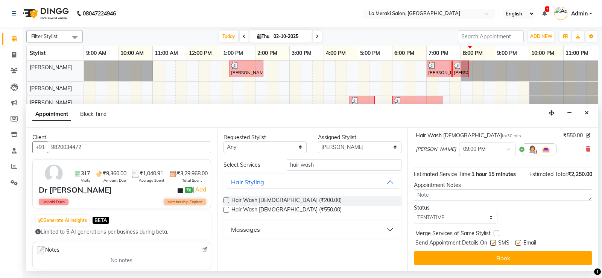
click at [495, 241] on label at bounding box center [493, 243] width 6 height 6
click at [495, 241] on input "checkbox" at bounding box center [492, 243] width 5 height 5
checkbox input "false"
click at [517, 241] on label at bounding box center [518, 243] width 6 height 6
click at [517, 241] on input "checkbox" at bounding box center [517, 243] width 5 height 5
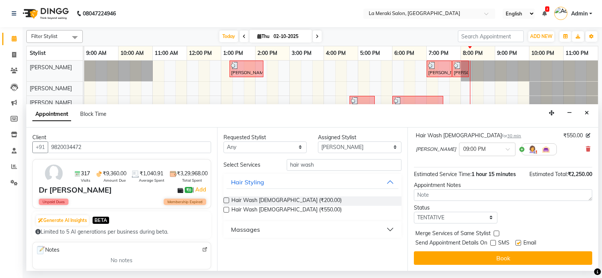
checkbox input "false"
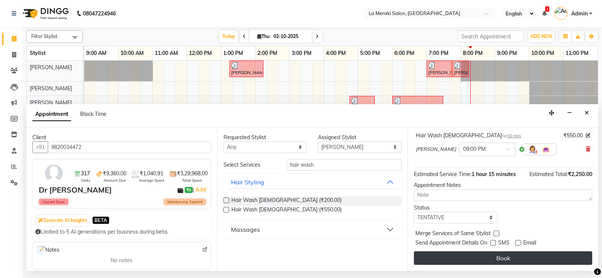
click at [502, 259] on button "Book" at bounding box center [503, 258] width 178 height 14
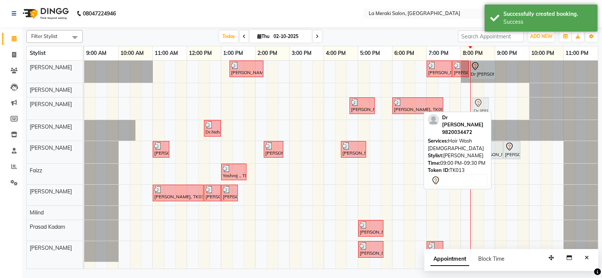
drag, startPoint x: 502, startPoint y: 104, endPoint x: 483, endPoint y: 105, distance: 19.2
click at [84, 105] on div "[PERSON_NAME], TK07, 04:45 PM-05:30 PM, Style Director Level Men's Haircut [PER…" at bounding box center [84, 108] width 0 height 22
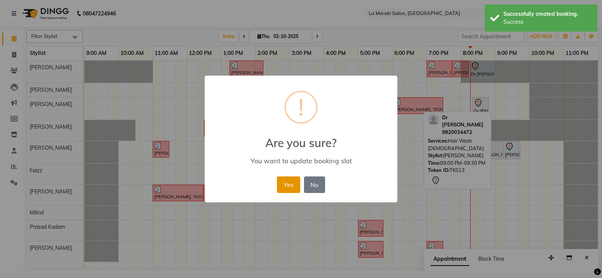
click at [287, 185] on button "Yes" at bounding box center [288, 184] width 23 height 17
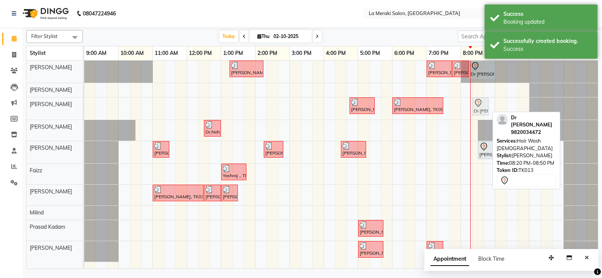
drag, startPoint x: 479, startPoint y: 106, endPoint x: 483, endPoint y: 107, distance: 5.1
click at [84, 107] on div "[PERSON_NAME], TK07, 04:45 PM-05:30 PM, Style Director Level Men's Haircut [PER…" at bounding box center [84, 108] width 0 height 22
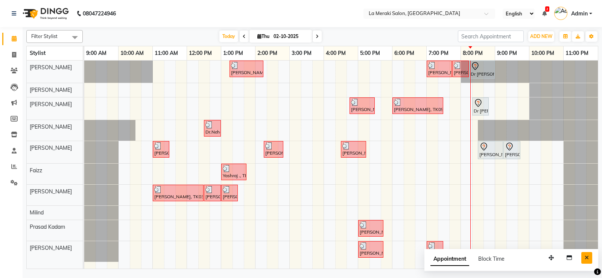
click at [584, 257] on button "Close" at bounding box center [586, 258] width 11 height 12
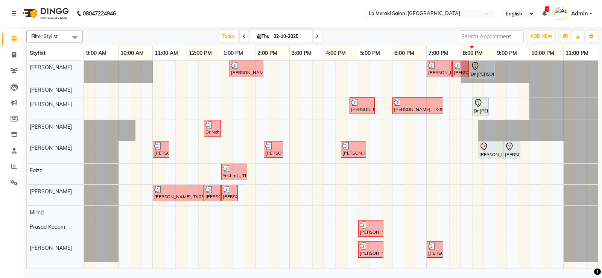
click at [445, 154] on div "[PERSON_NAME], TK05, 01:15 PM-02:15 PM, Men's Hair Color Sylist level [PERSON_N…" at bounding box center [340, 165] width 513 height 208
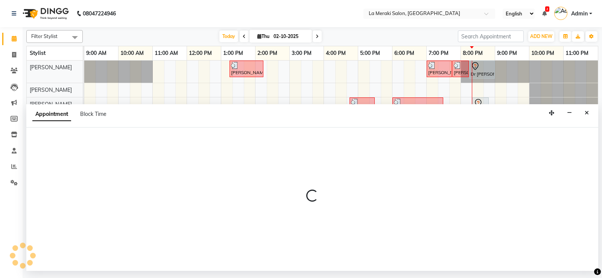
select select "24557"
select select "tentative"
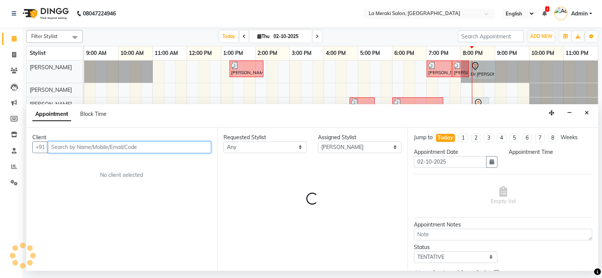
select select "1155"
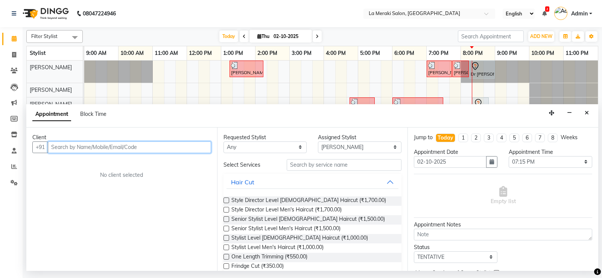
click at [184, 145] on input "text" at bounding box center [129, 147] width 163 height 12
type input "8683041000"
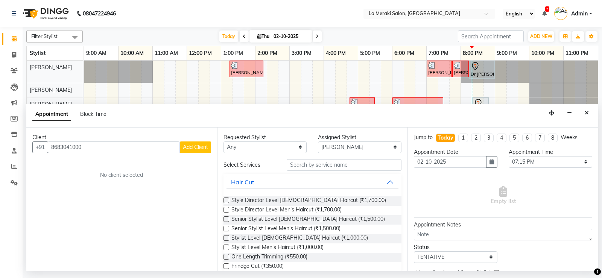
click at [194, 144] on span "Add Client" at bounding box center [195, 147] width 25 height 7
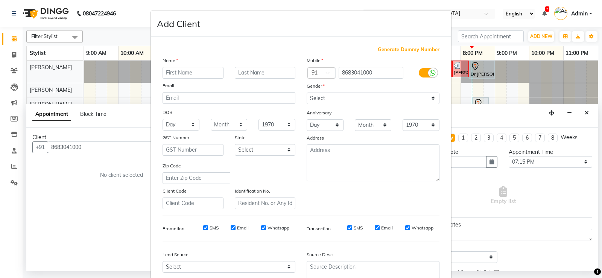
click at [193, 73] on input "text" at bounding box center [192, 73] width 61 height 12
type input "Nikhil"
click at [248, 70] on input "text" at bounding box center [265, 73] width 61 height 12
type input "v"
type input "Valia"
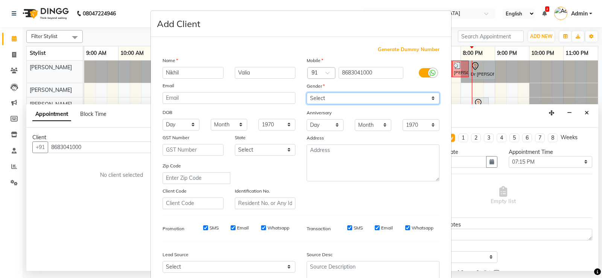
click at [323, 95] on select "Select [DEMOGRAPHIC_DATA] [DEMOGRAPHIC_DATA] Other Prefer Not To Say" at bounding box center [372, 98] width 133 height 12
select select "[DEMOGRAPHIC_DATA]"
click at [306, 92] on select "Select [DEMOGRAPHIC_DATA] [DEMOGRAPHIC_DATA] Other Prefer Not To Say" at bounding box center [372, 98] width 133 height 12
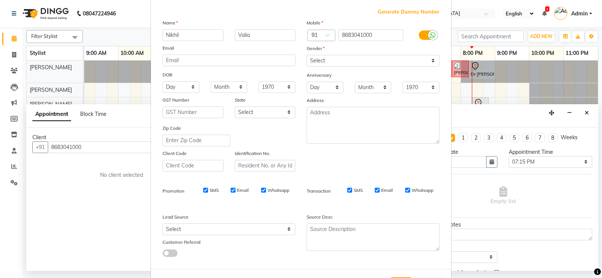
click at [347, 191] on input "SMS" at bounding box center [349, 190] width 5 height 5
checkbox input "false"
click at [371, 188] on div "SMS Email Whatsapp" at bounding box center [384, 190] width 109 height 7
click at [405, 191] on input "Whatsapp" at bounding box center [407, 190] width 5 height 5
checkbox input "false"
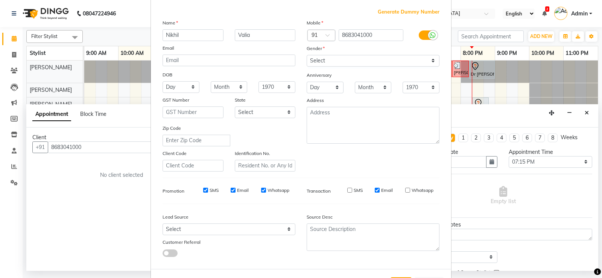
click at [374, 189] on input "Email" at bounding box center [376, 190] width 5 height 5
checkbox input "false"
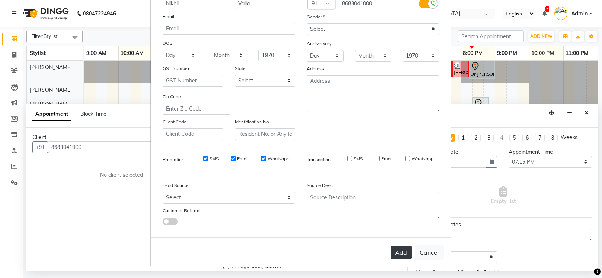
click at [394, 250] on button "Add" at bounding box center [400, 252] width 21 height 14
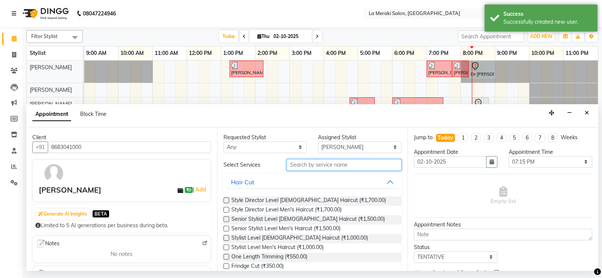
click at [356, 167] on input "text" at bounding box center [343, 165] width 115 height 12
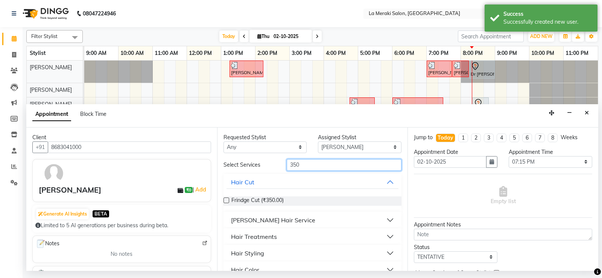
type input "350"
click at [383, 219] on button "[PERSON_NAME] Hair Service" at bounding box center [312, 220] width 172 height 14
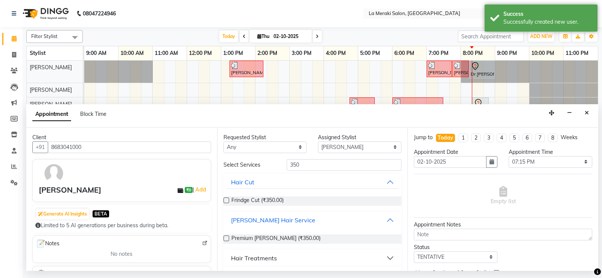
scroll to position [38, 0]
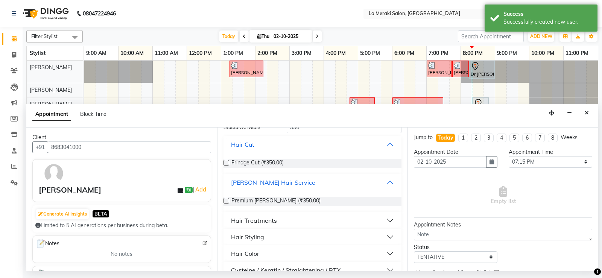
click at [226, 200] on label at bounding box center [226, 201] width 6 height 6
click at [226, 200] on input "checkbox" at bounding box center [225, 201] width 5 height 5
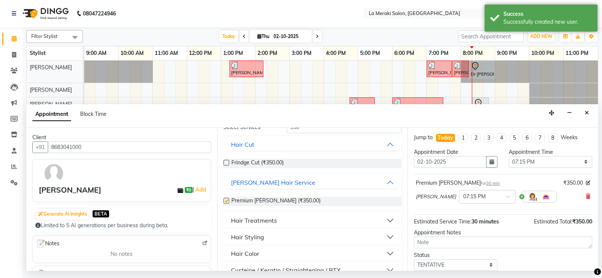
checkbox input "false"
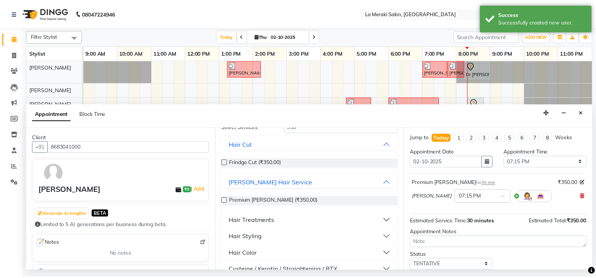
scroll to position [47, 0]
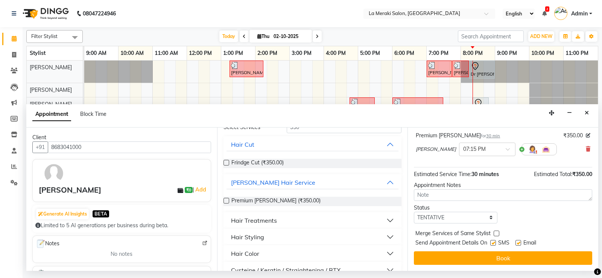
click at [494, 242] on label at bounding box center [493, 243] width 6 height 6
click at [494, 242] on input "checkbox" at bounding box center [492, 243] width 5 height 5
checkbox input "false"
click at [517, 242] on label at bounding box center [518, 243] width 6 height 6
click at [517, 242] on input "checkbox" at bounding box center [517, 243] width 5 height 5
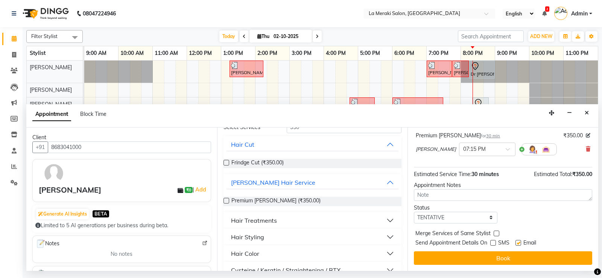
checkbox input "false"
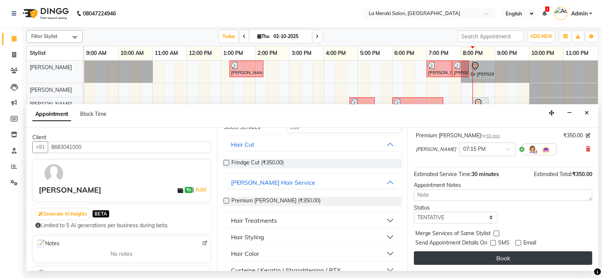
click at [500, 259] on button "Book" at bounding box center [503, 258] width 178 height 14
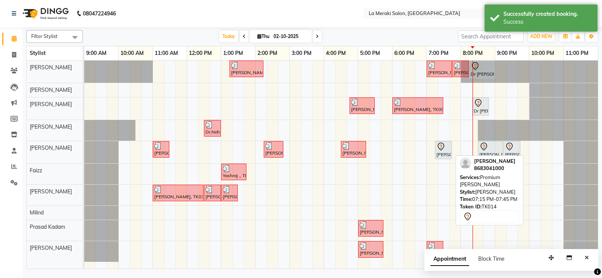
click at [442, 156] on div "[PERSON_NAME], TK14, 07:15 PM-07:45 PM, Premium [PERSON_NAME]" at bounding box center [442, 150] width 15 height 16
click at [442, 152] on div "[PERSON_NAME], TK14, 07:15 PM-07:45 PM, Premium [PERSON_NAME]" at bounding box center [442, 150] width 15 height 16
select select "7"
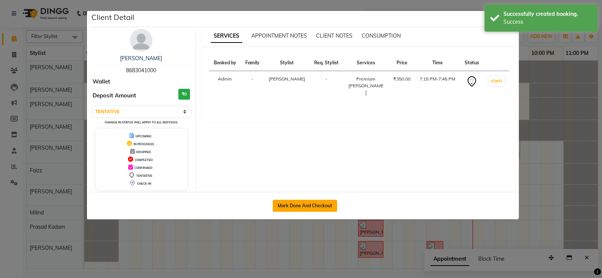
click at [310, 205] on button "Mark Done And Checkout" at bounding box center [305, 206] width 64 height 12
select select "service"
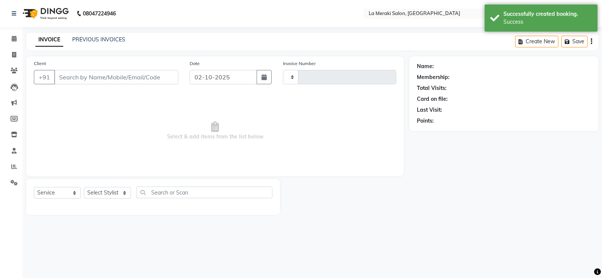
type input "2734"
select select "438"
type input "8683041000"
select select "24557"
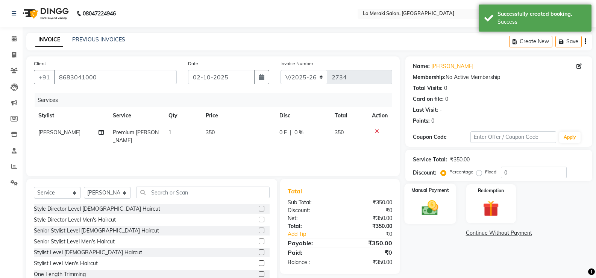
click at [426, 209] on img at bounding box center [430, 207] width 27 height 19
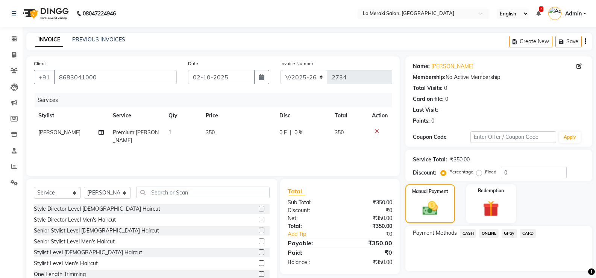
click at [532, 230] on span "CARD" at bounding box center [528, 233] width 16 height 9
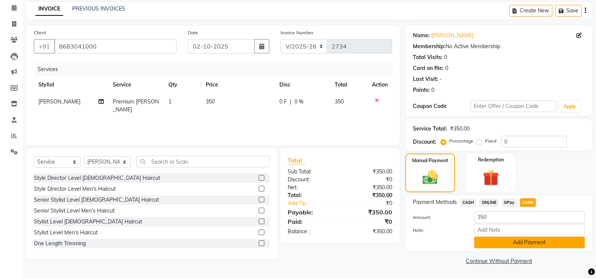
click at [523, 241] on button "Add Payment" at bounding box center [529, 242] width 111 height 12
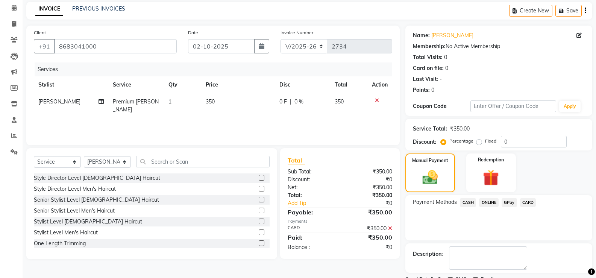
scroll to position [62, 0]
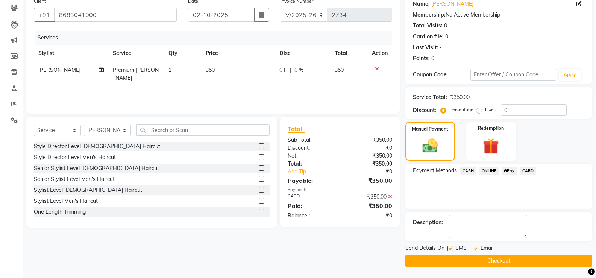
click at [452, 247] on label at bounding box center [450, 248] width 6 height 6
click at [452, 247] on input "checkbox" at bounding box center [449, 248] width 5 height 5
checkbox input "false"
click at [474, 248] on label at bounding box center [476, 248] width 6 height 6
click at [474, 248] on input "checkbox" at bounding box center [475, 248] width 5 height 5
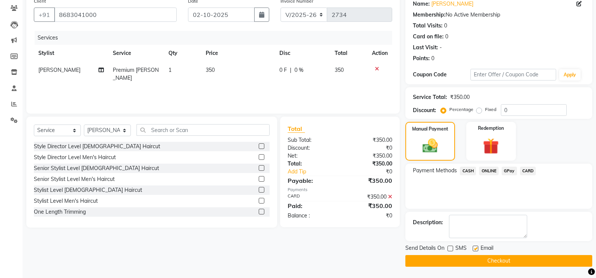
checkbox input "false"
click at [468, 265] on button "Checkout" at bounding box center [498, 261] width 187 height 12
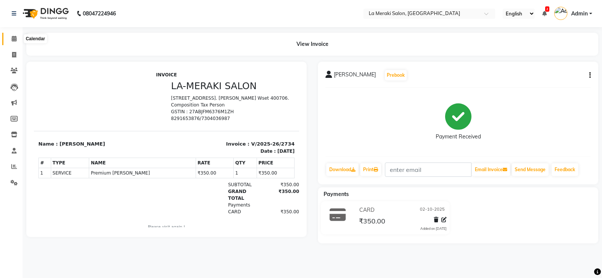
click at [13, 35] on span at bounding box center [14, 39] width 13 height 9
